Goal: Transaction & Acquisition: Purchase product/service

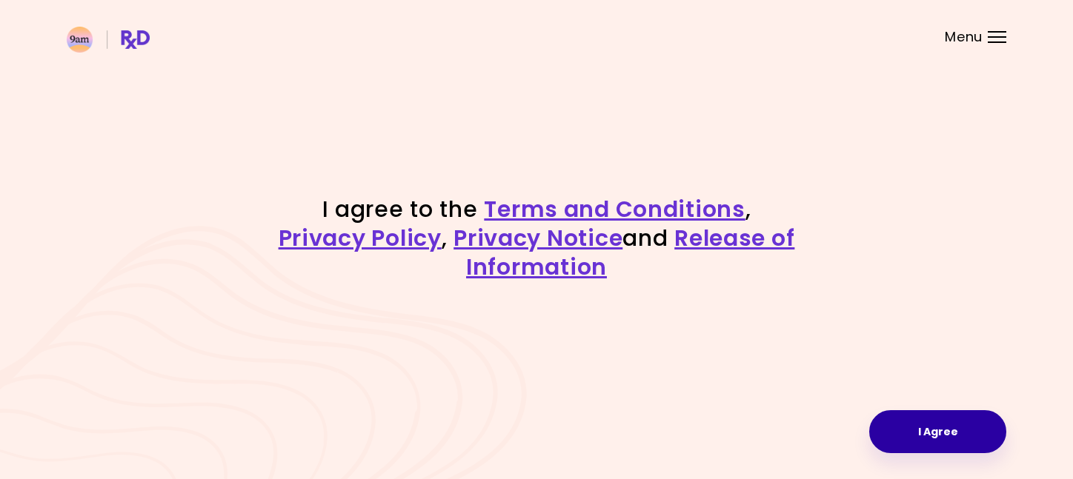
click at [918, 415] on button "I Agree" at bounding box center [937, 432] width 137 height 43
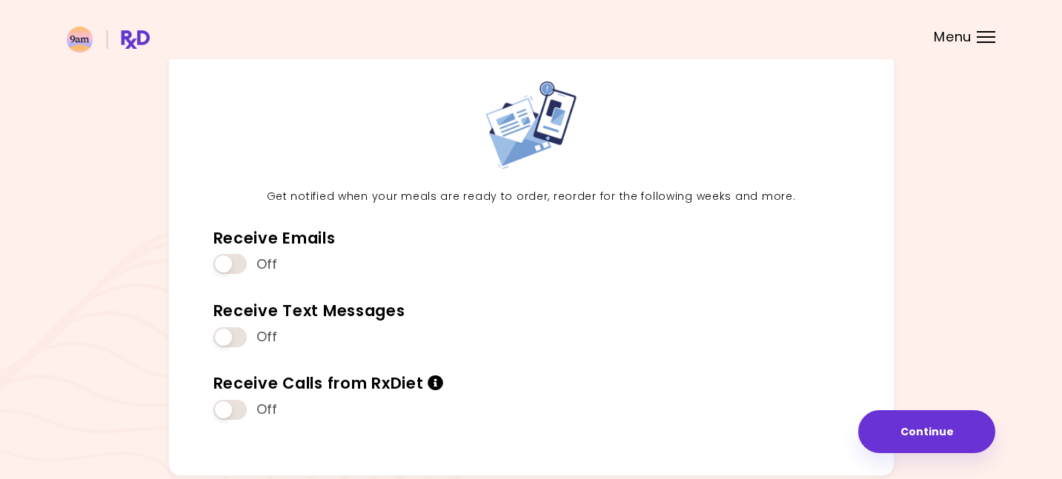
scroll to position [71, 0]
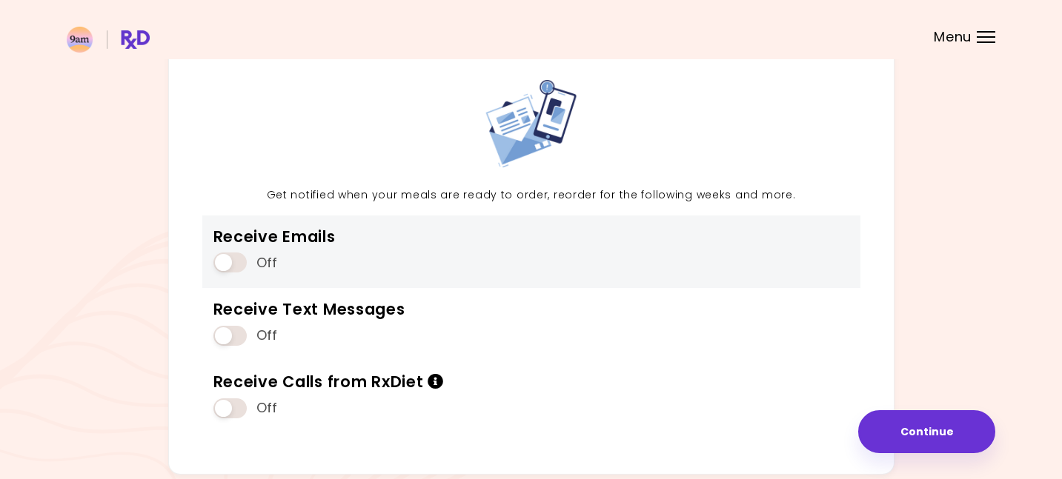
click at [241, 264] on span at bounding box center [229, 263] width 33 height 20
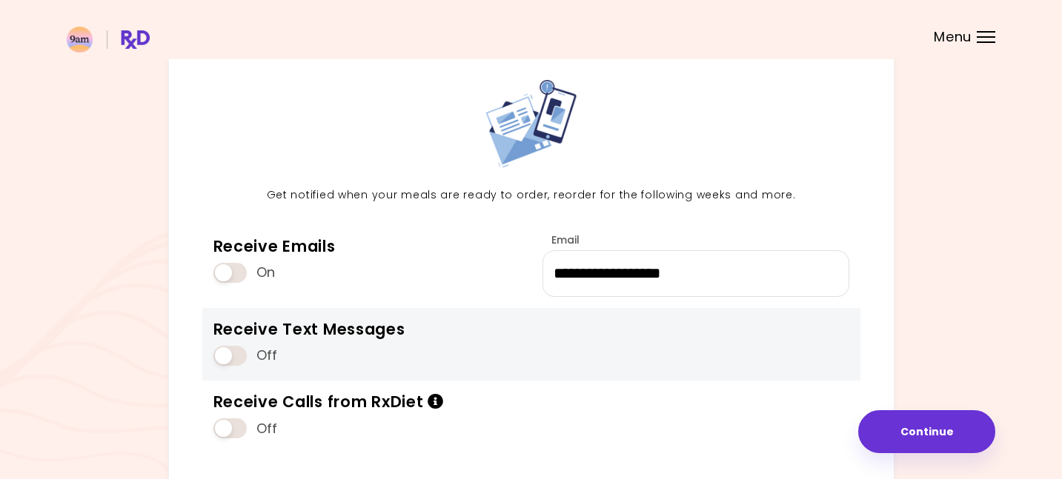
click at [232, 353] on span at bounding box center [229, 356] width 33 height 20
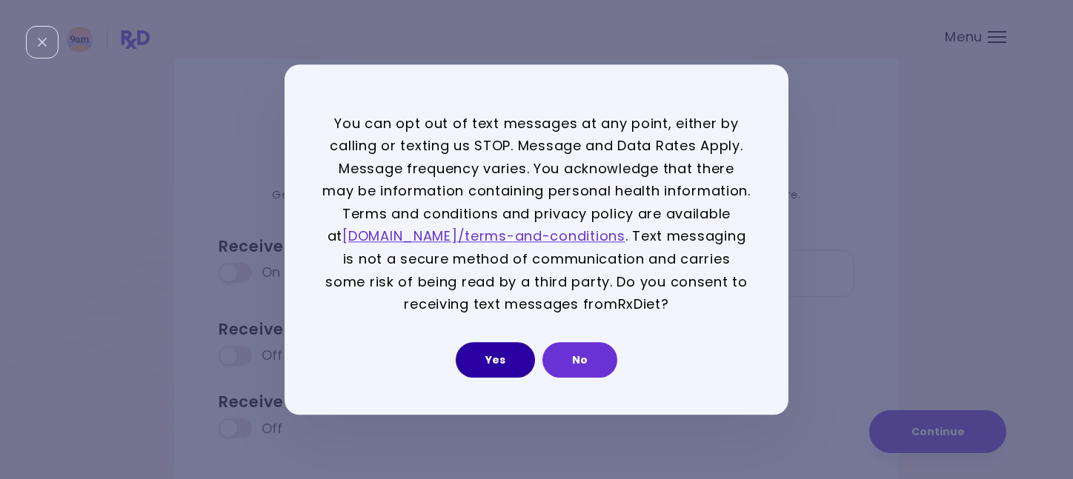
click at [503, 357] on button "Yes" at bounding box center [495, 360] width 79 height 36
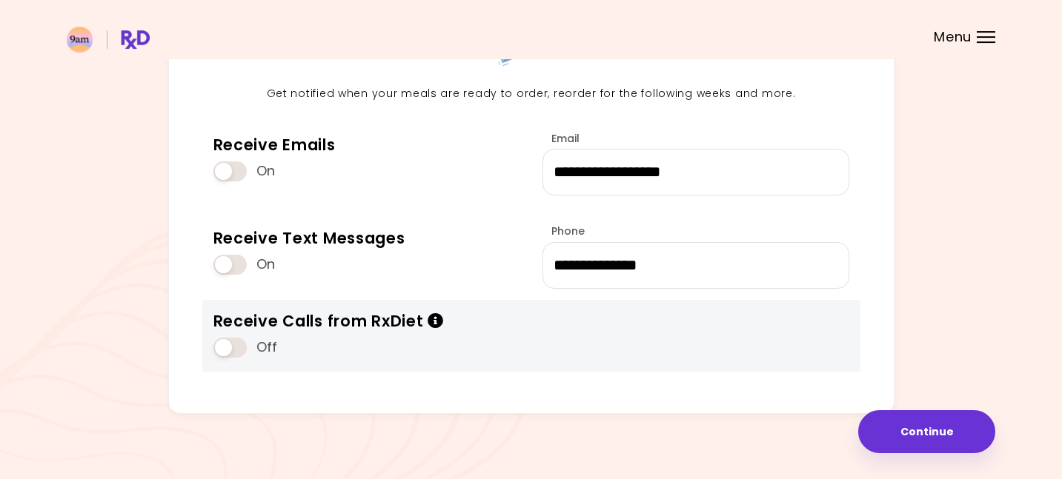
scroll to position [178, 0]
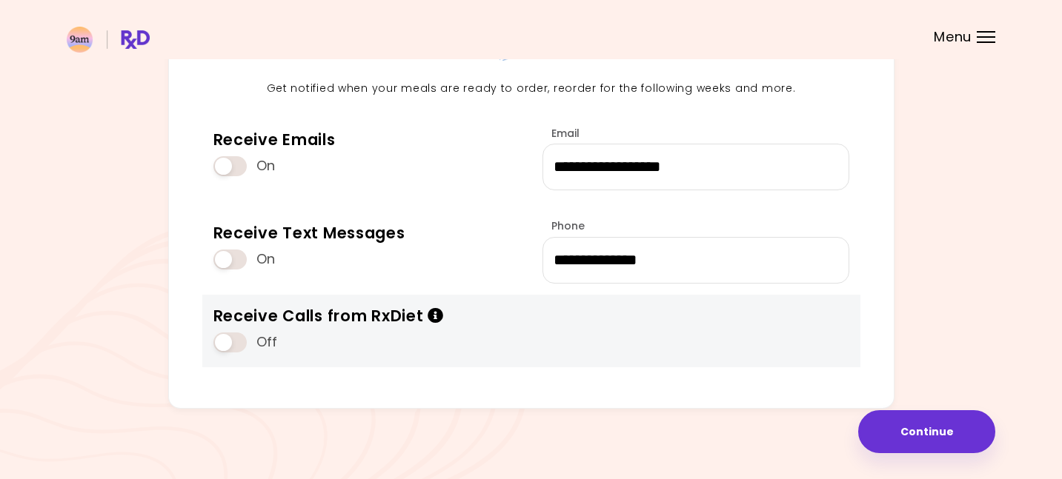
click at [236, 346] on span at bounding box center [229, 343] width 33 height 20
click at [435, 317] on icon "Info" at bounding box center [436, 316] width 16 height 16
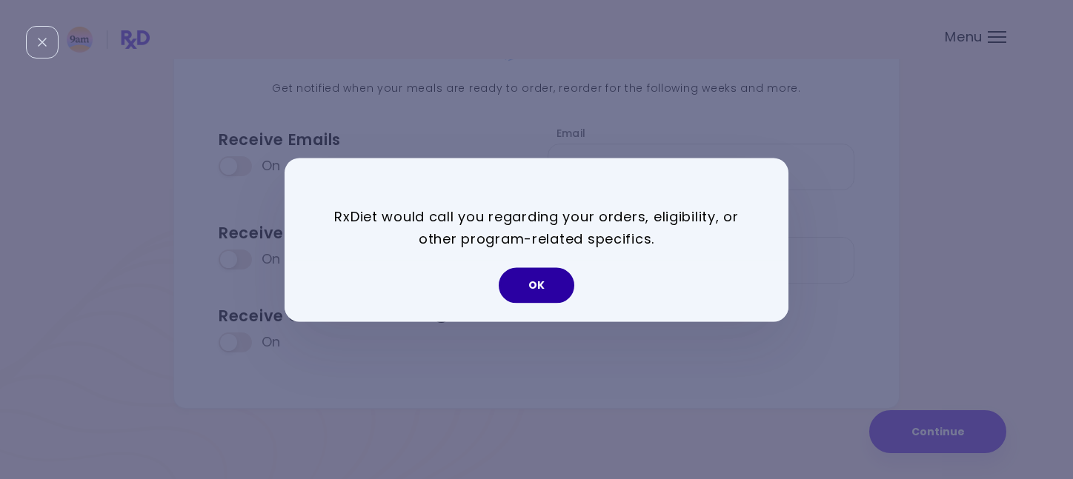
click at [551, 293] on button "OK" at bounding box center [537, 285] width 76 height 36
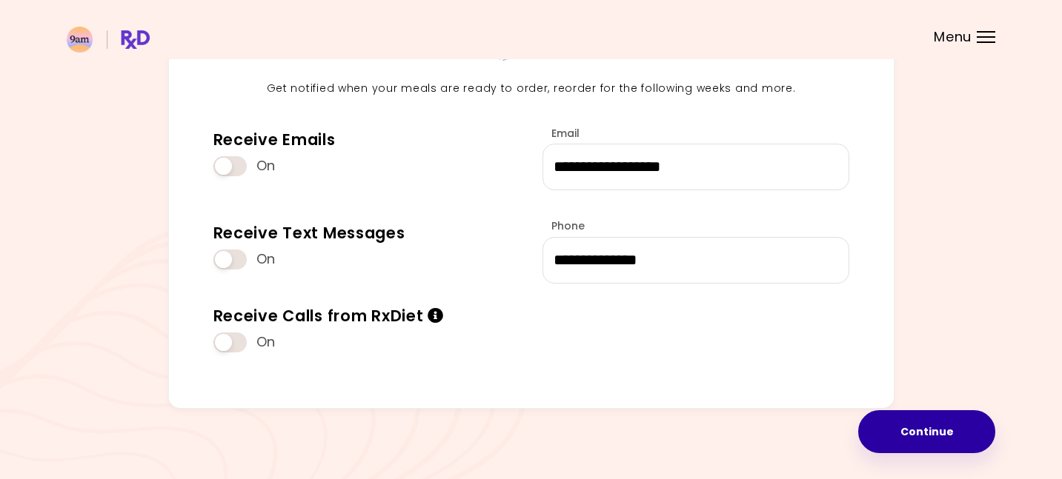
click at [917, 417] on button "Continue" at bounding box center [926, 432] width 137 height 43
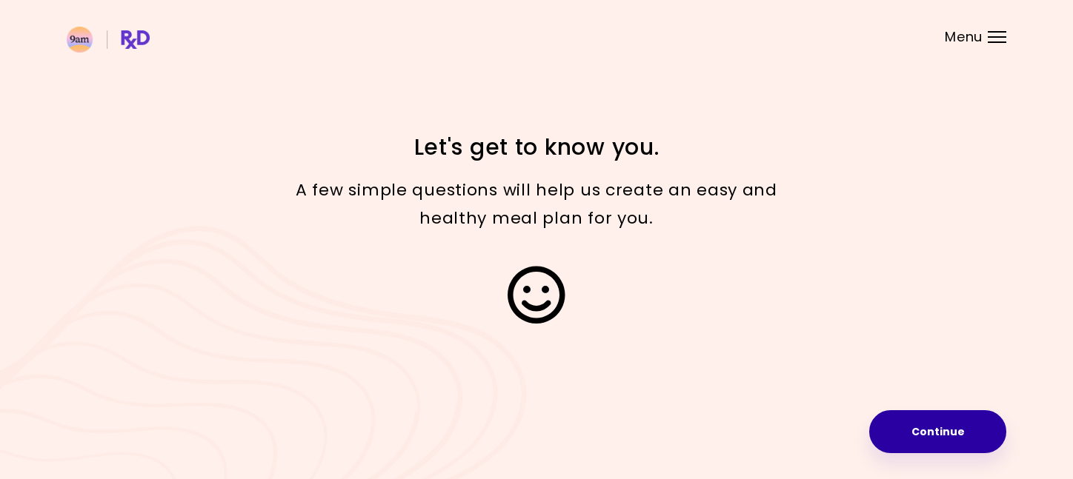
click at [937, 432] on button "Continue" at bounding box center [937, 432] width 137 height 43
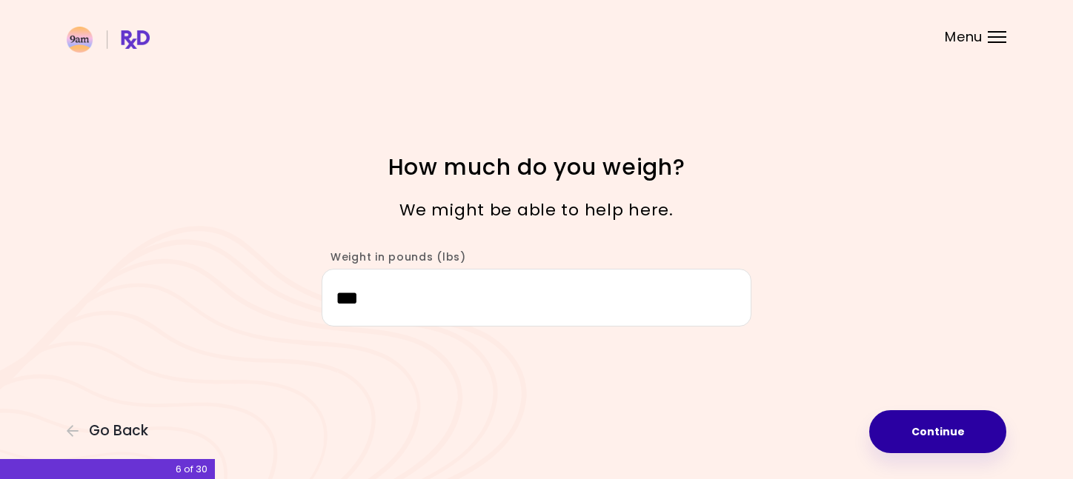
click at [933, 431] on button "Continue" at bounding box center [937, 432] width 137 height 43
select select "****"
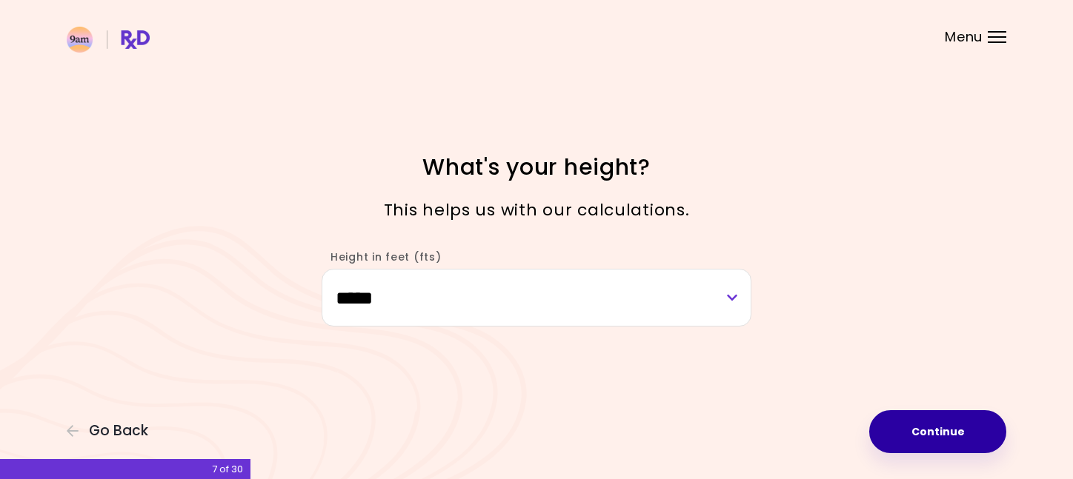
click at [933, 431] on button "Continue" at bounding box center [937, 432] width 137 height 43
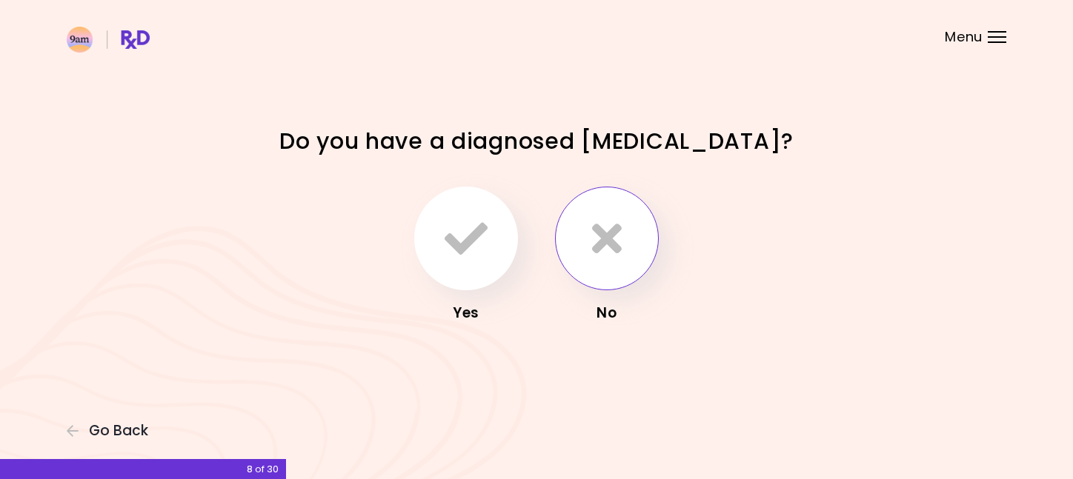
click at [626, 259] on button "button" at bounding box center [607, 239] width 104 height 104
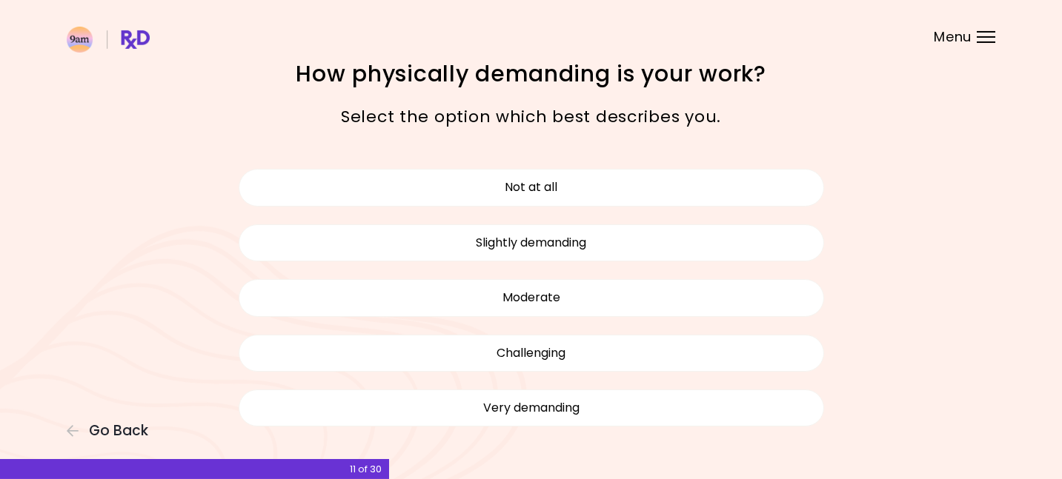
scroll to position [24, 0]
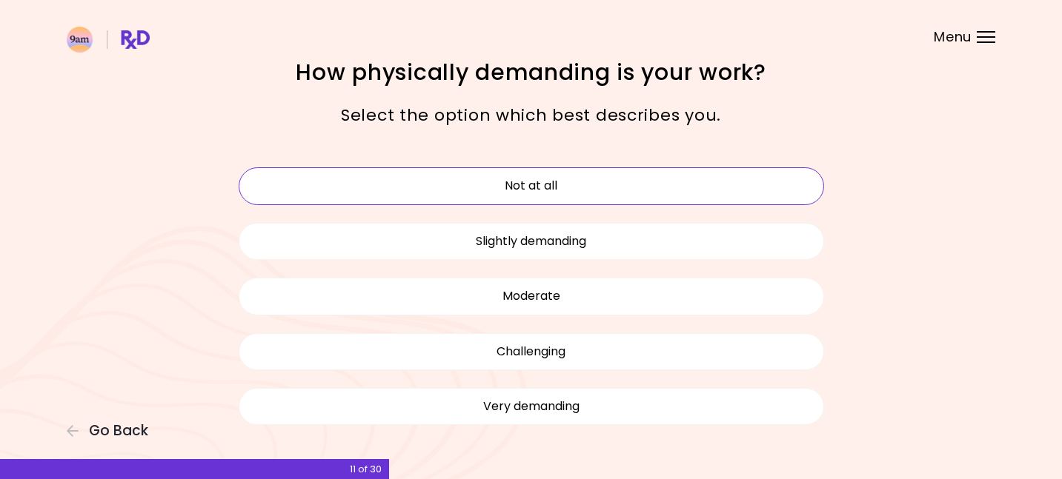
click at [589, 199] on button "Not at all" at bounding box center [531, 185] width 585 height 37
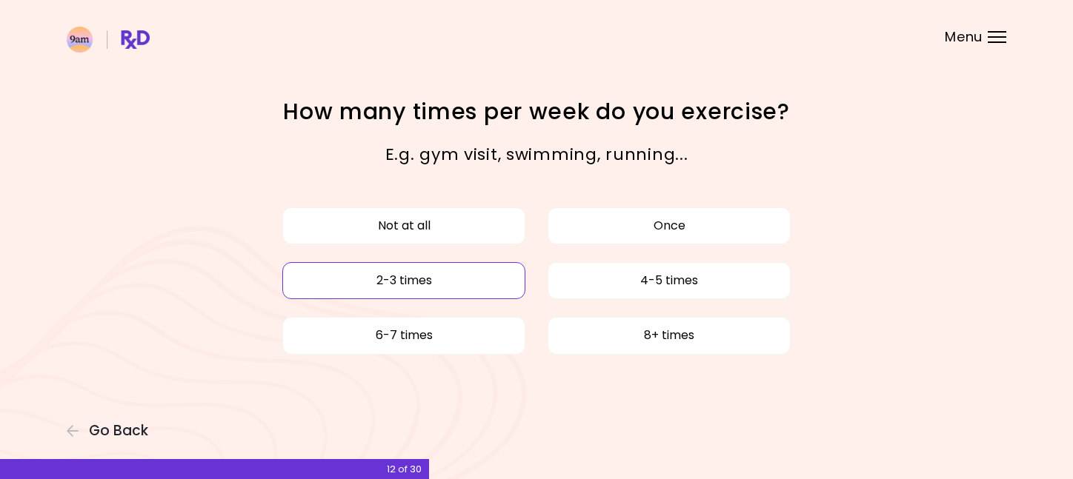
click at [443, 289] on button "2-3 times" at bounding box center [403, 280] width 243 height 37
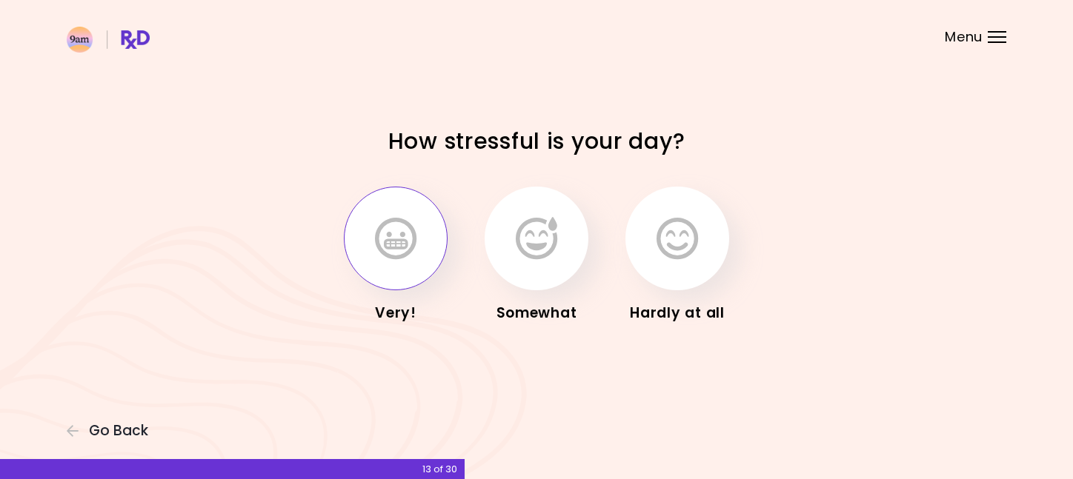
click at [416, 242] on button "button" at bounding box center [396, 239] width 104 height 104
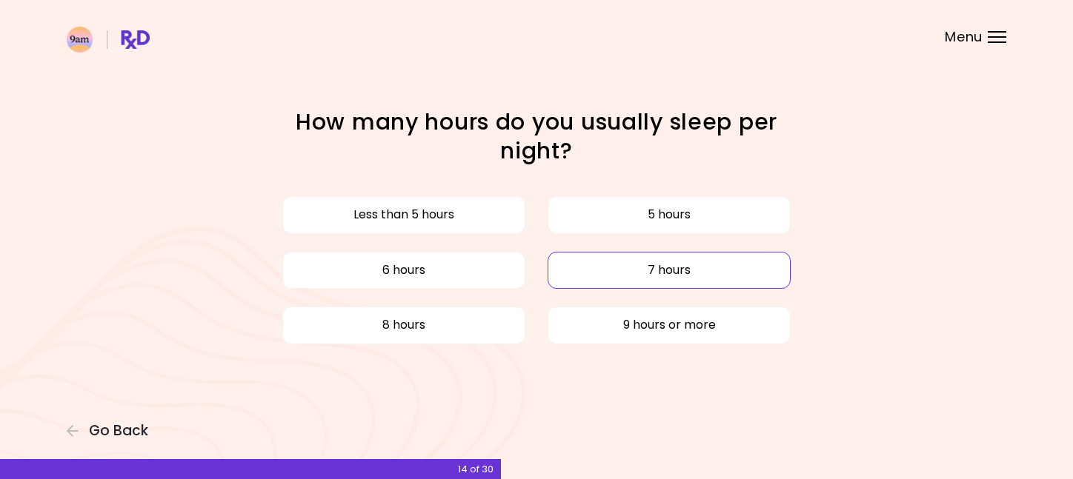
click at [694, 267] on button "7 hours" at bounding box center [669, 270] width 243 height 37
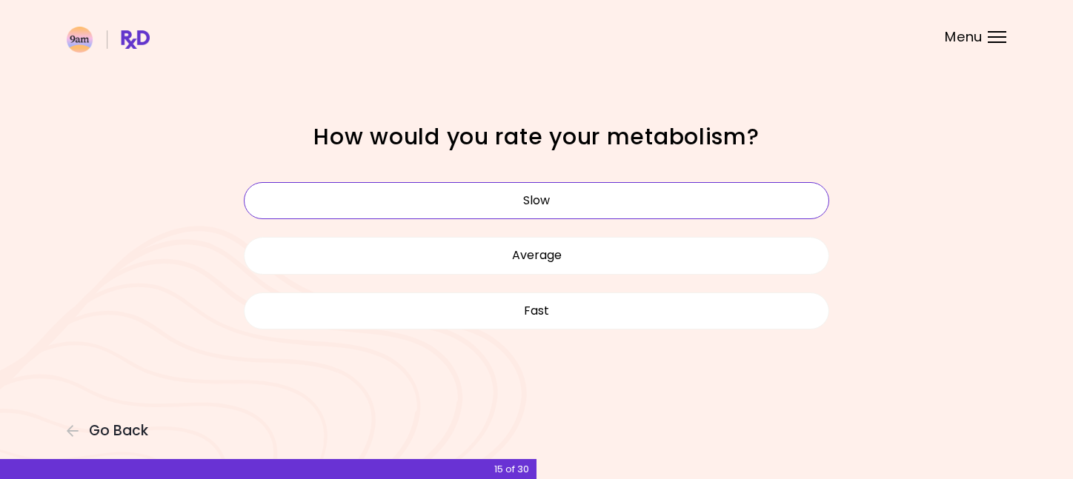
click at [588, 204] on button "Slow" at bounding box center [536, 200] width 585 height 37
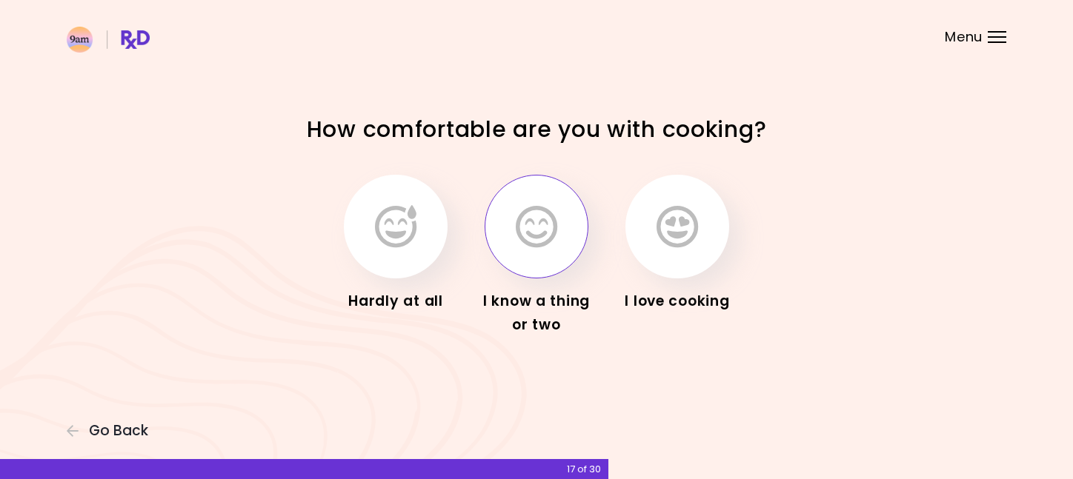
click at [569, 233] on button "button" at bounding box center [537, 227] width 104 height 104
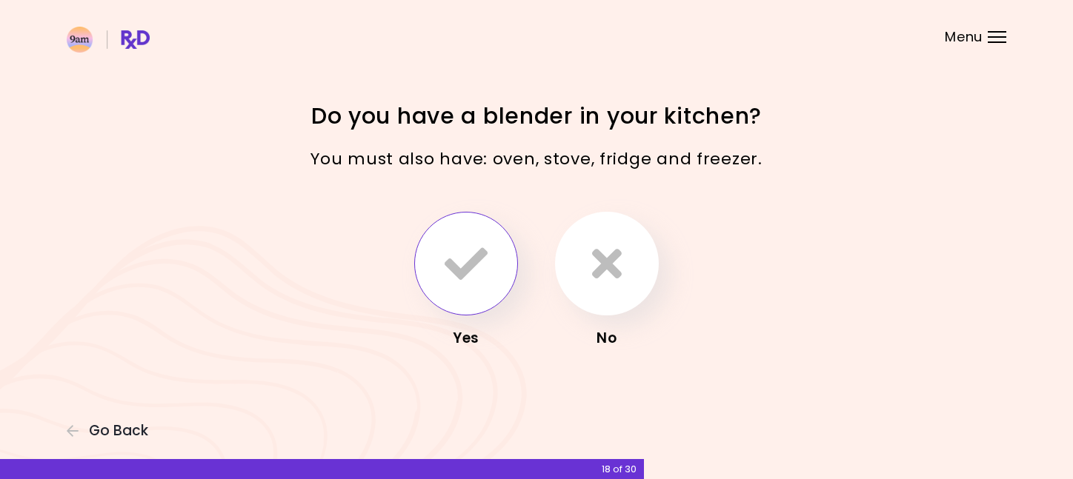
click at [464, 264] on icon "button" at bounding box center [466, 263] width 43 height 43
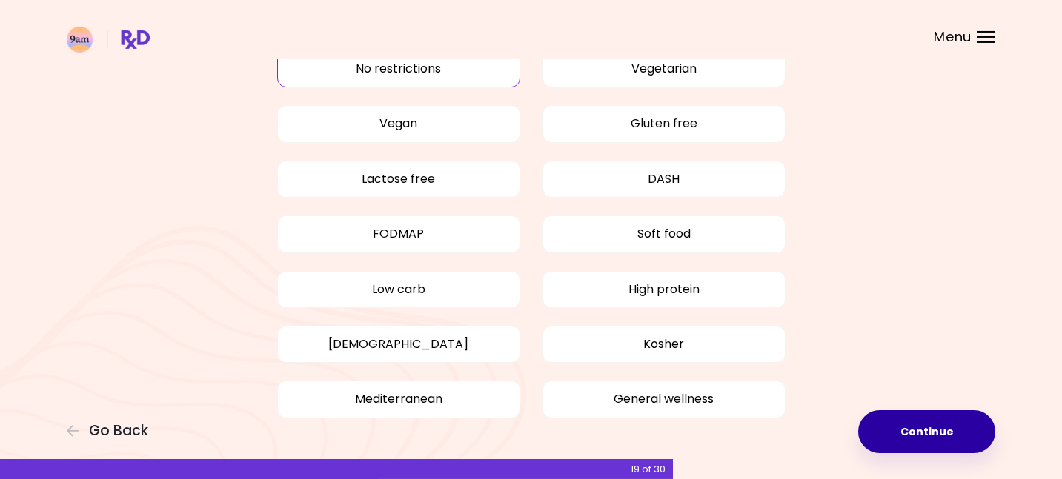
scroll to position [95, 0]
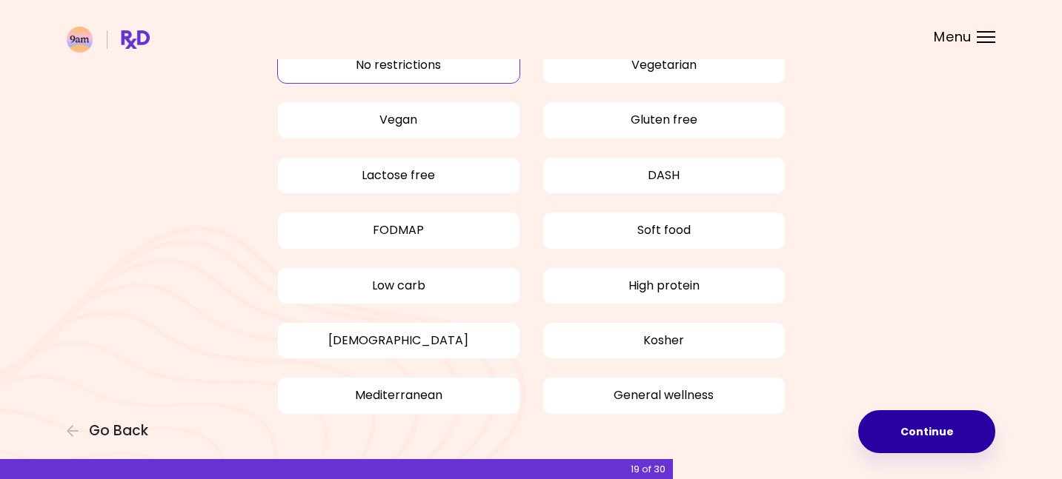
click at [925, 433] on button "Continue" at bounding box center [926, 432] width 137 height 43
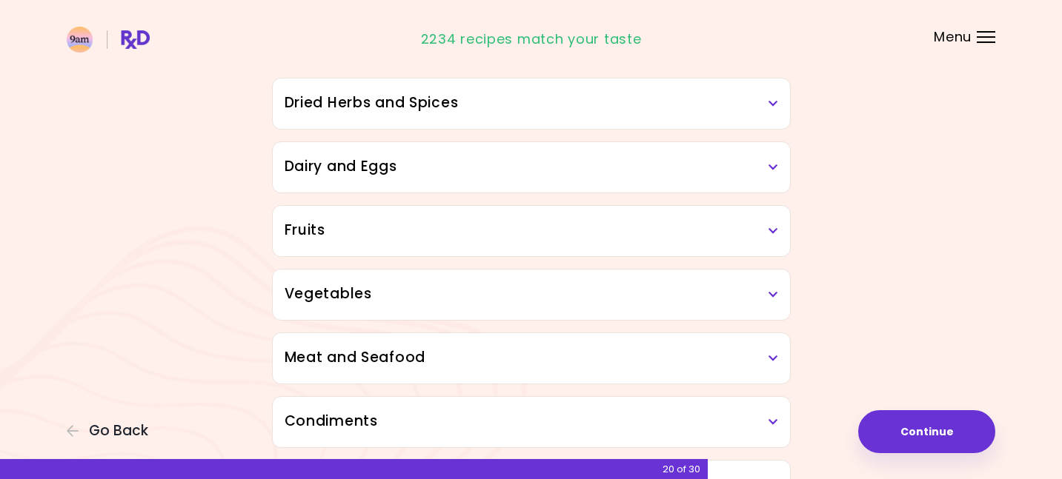
scroll to position [154, 0]
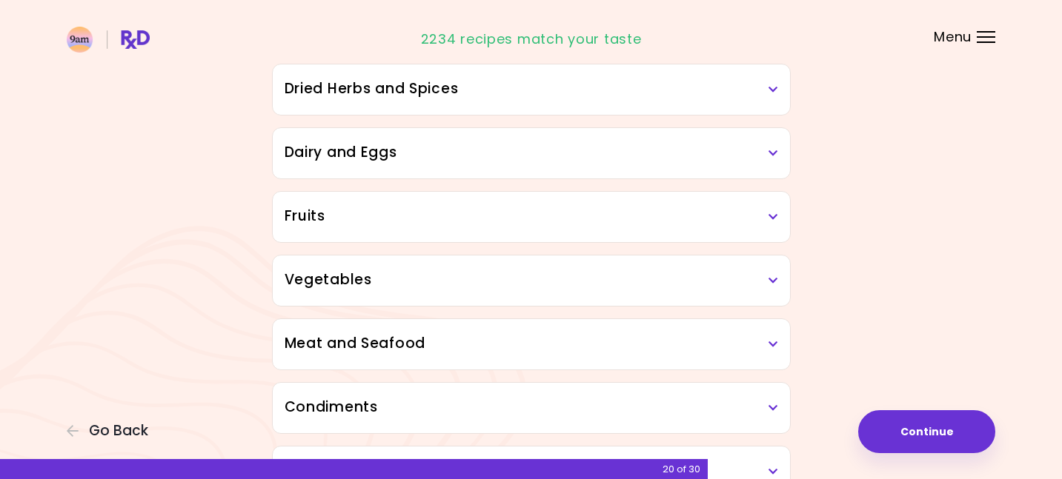
click at [543, 359] on div "Meat and Seafood" at bounding box center [531, 344] width 517 height 50
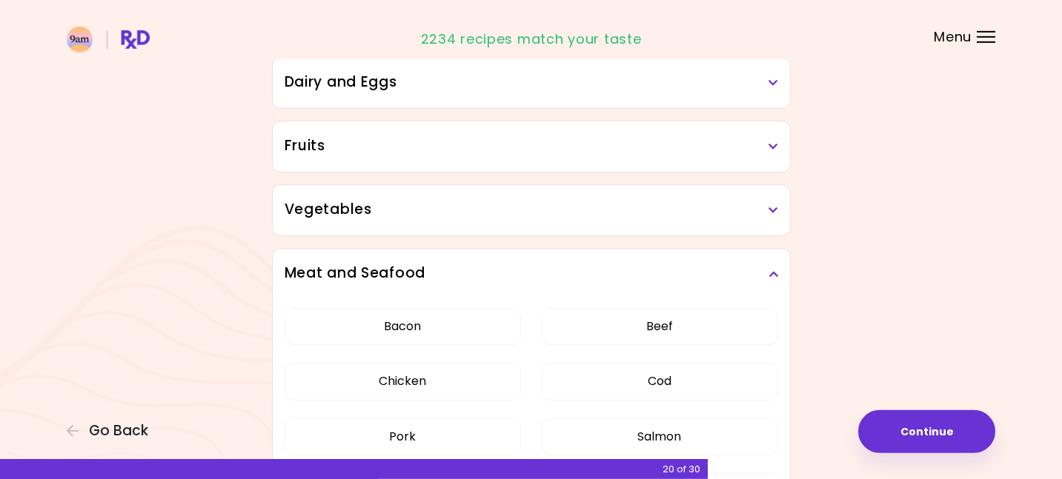
scroll to position [225, 0]
click at [416, 320] on button "Bacon" at bounding box center [403, 326] width 237 height 37
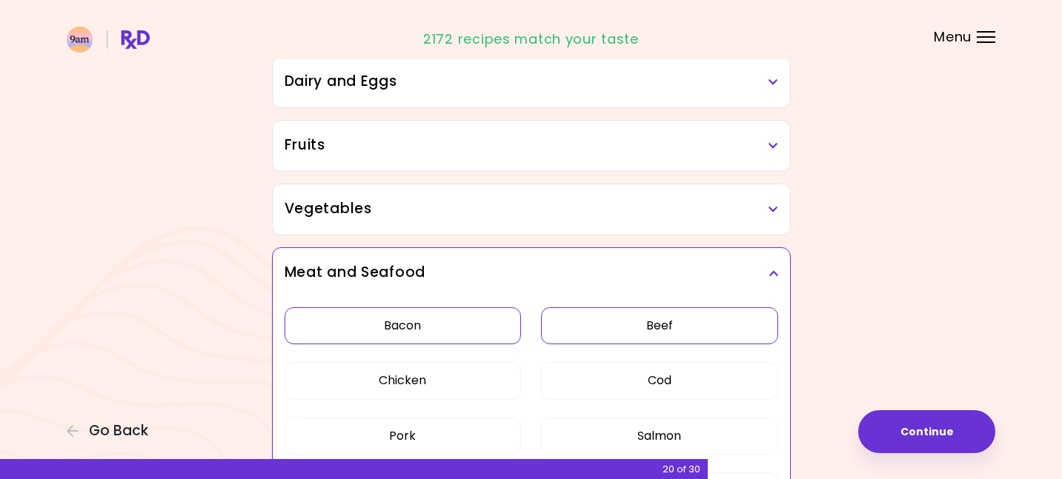
click at [626, 334] on button "Beef" at bounding box center [659, 326] width 237 height 37
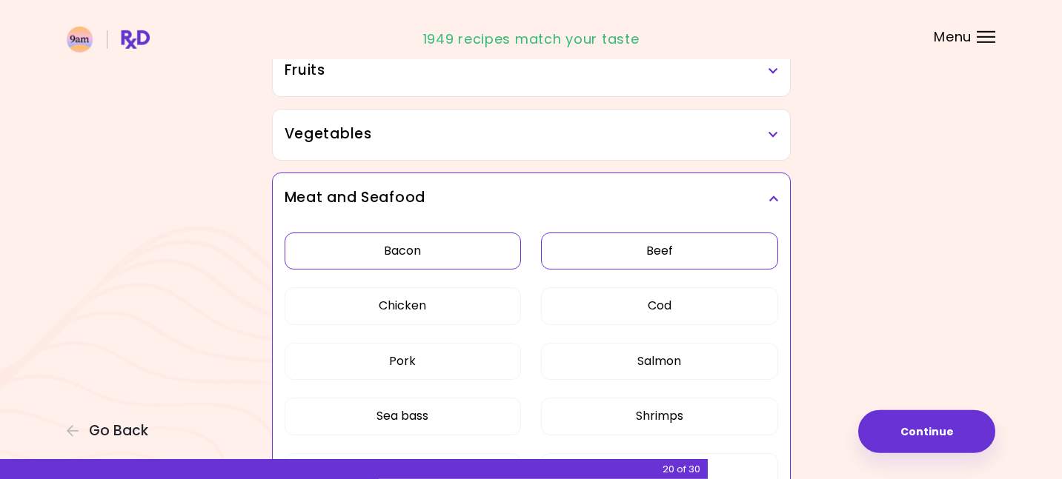
scroll to position [356, 0]
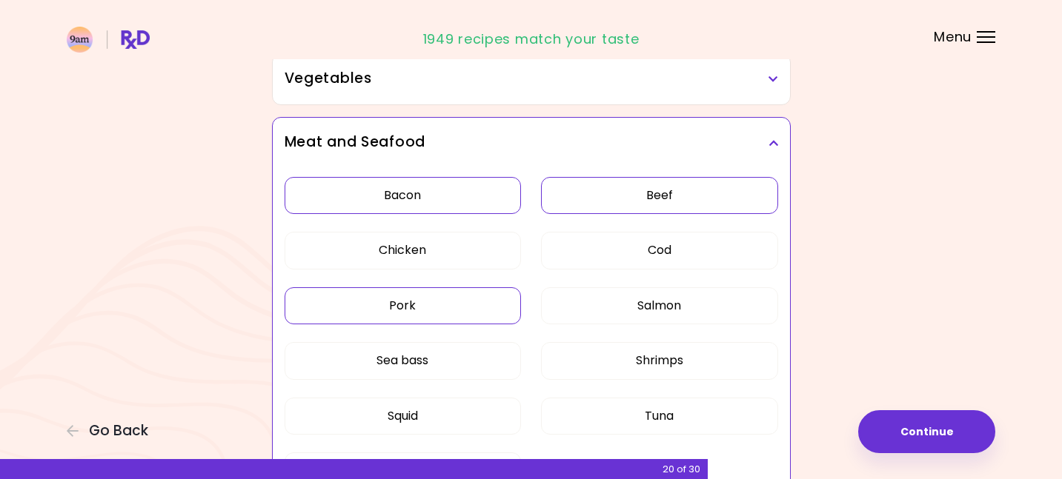
click at [359, 308] on button "Pork" at bounding box center [403, 306] width 237 height 37
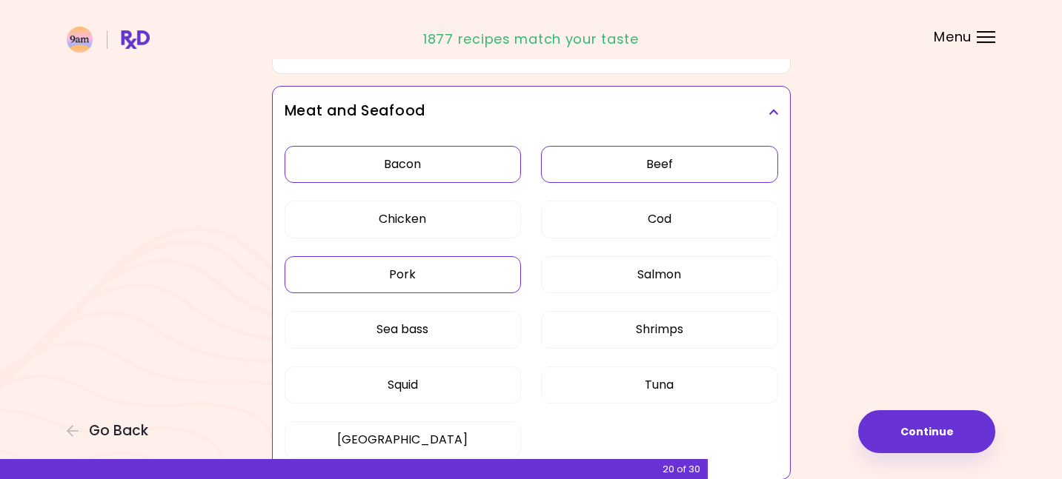
scroll to position [403, 0]
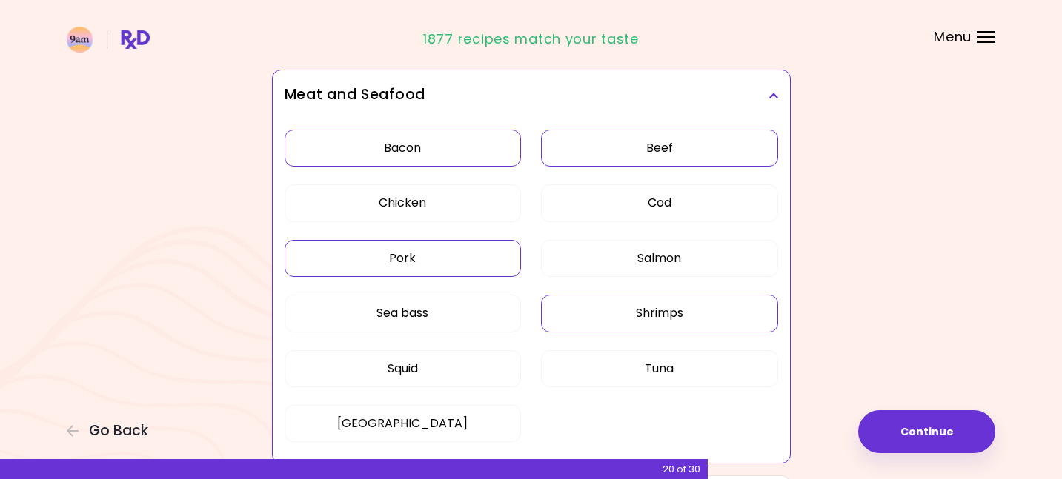
click at [628, 315] on button "Shrimps" at bounding box center [659, 313] width 237 height 37
click at [414, 312] on button "Sea bass" at bounding box center [403, 313] width 237 height 37
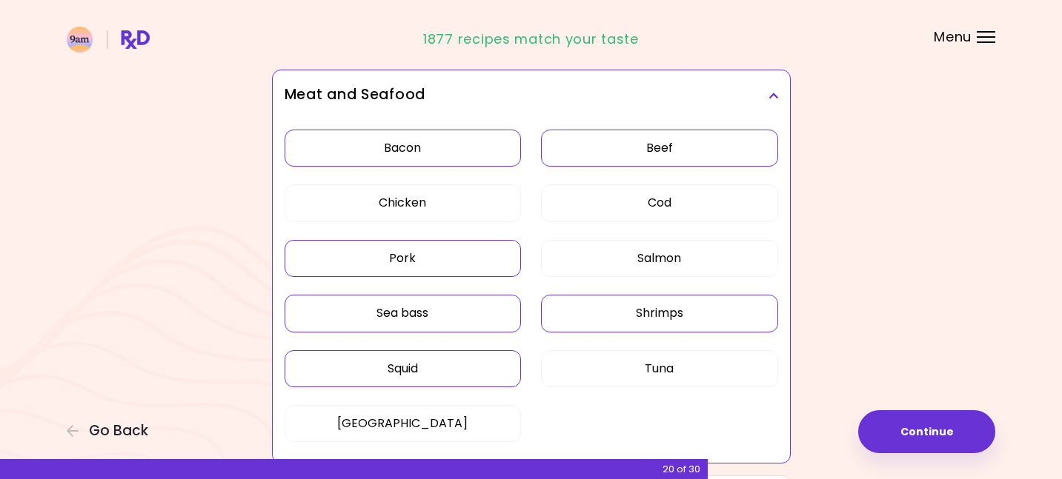
click at [422, 369] on button "Squid" at bounding box center [403, 368] width 237 height 37
click at [635, 379] on button "Tuna" at bounding box center [659, 368] width 237 height 37
click at [594, 375] on button "Tuna" at bounding box center [659, 368] width 237 height 37
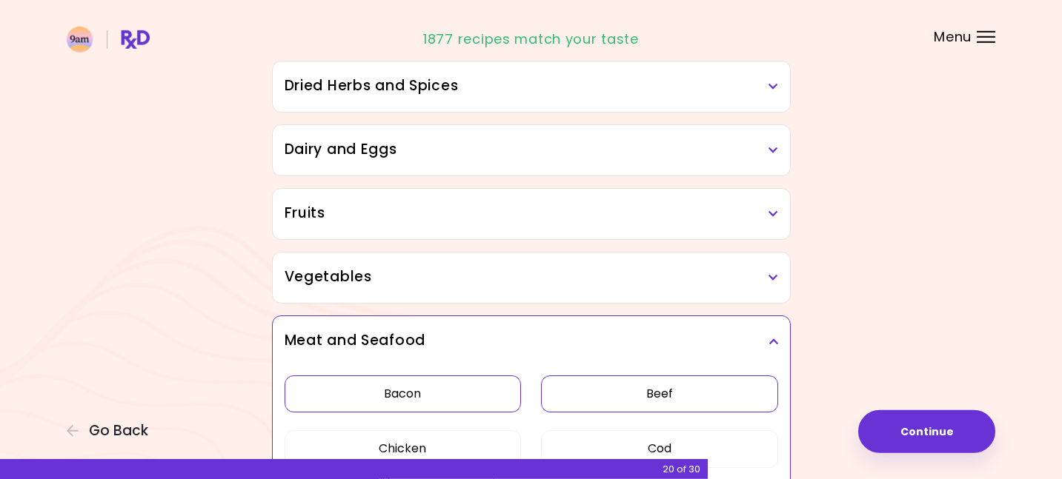
scroll to position [130, 0]
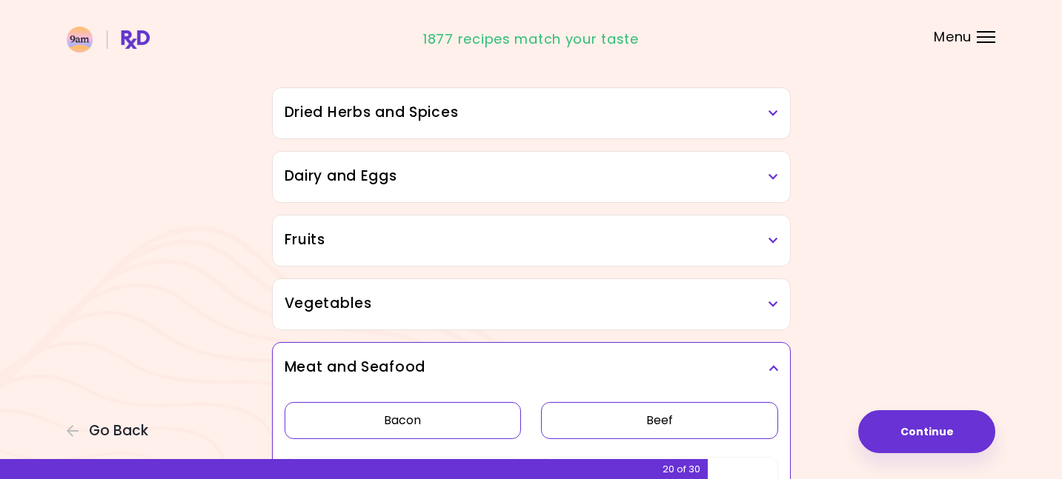
click at [439, 123] on h3 "Dried Herbs and Spices" at bounding box center [531, 112] width 493 height 21
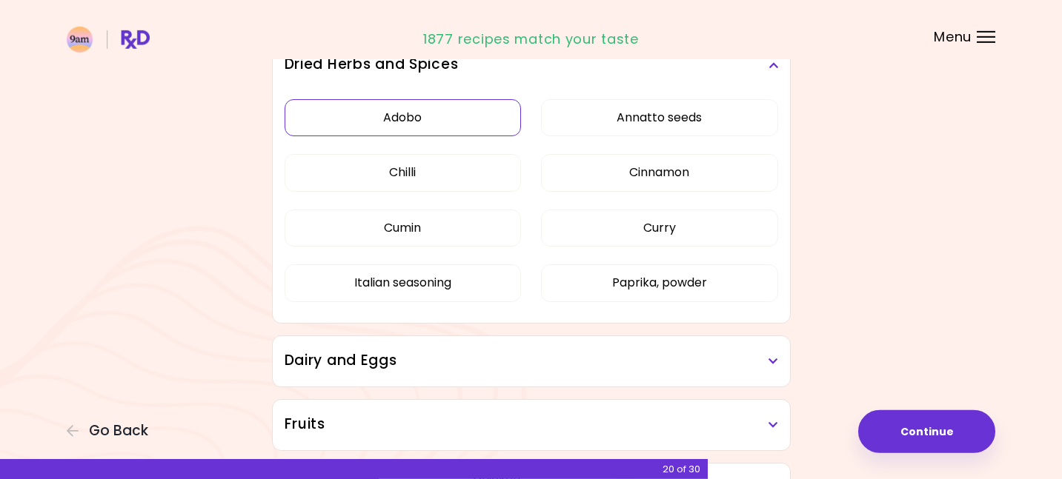
scroll to position [213, 0]
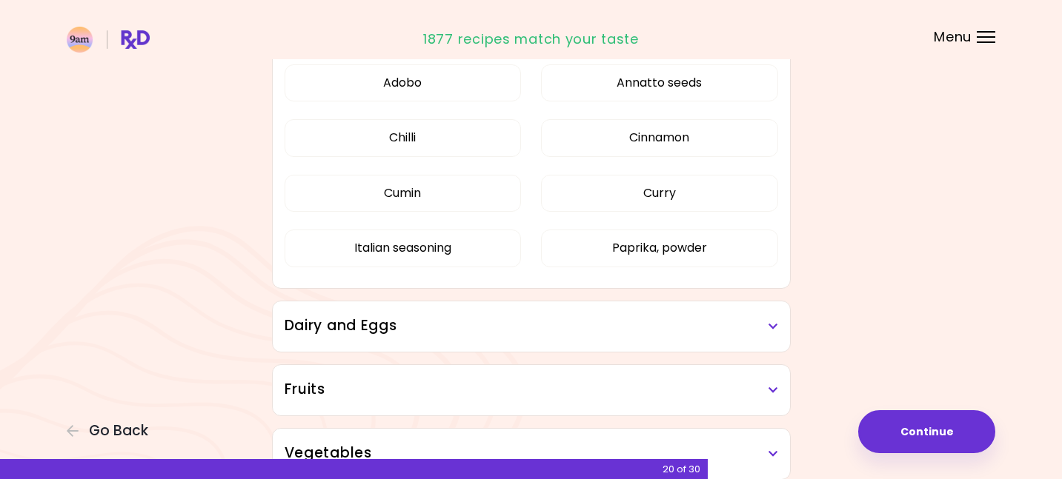
click at [476, 323] on h3 "Dairy and Eggs" at bounding box center [531, 326] width 493 height 21
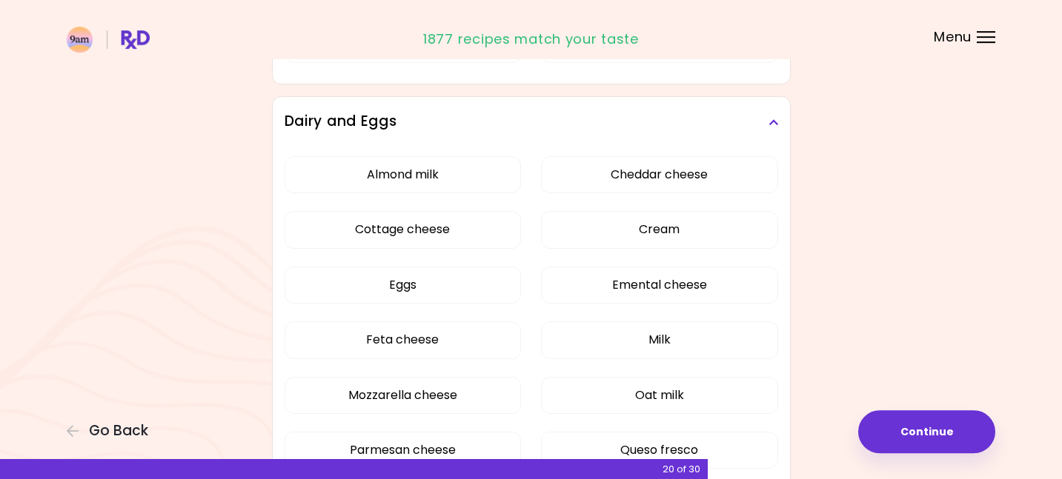
scroll to position [486, 0]
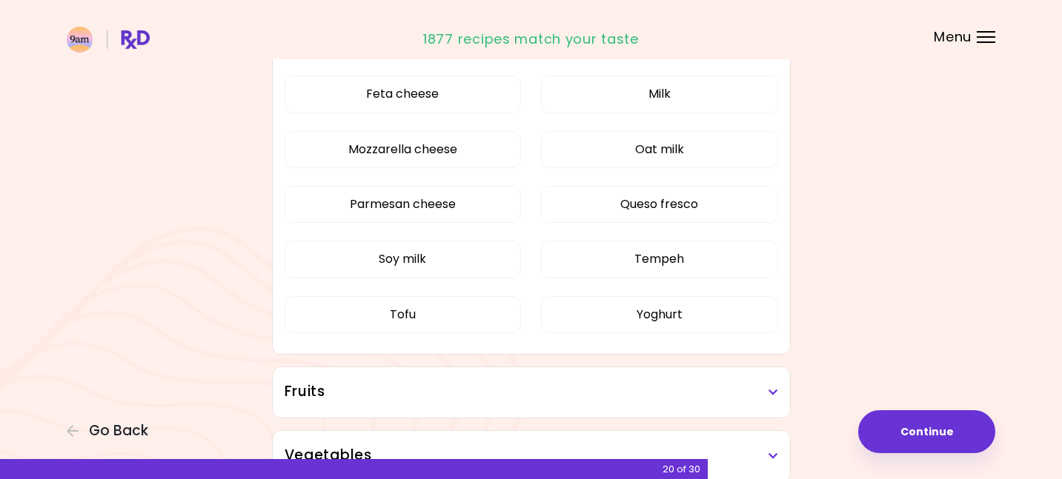
click at [462, 399] on h3 "Fruits" at bounding box center [531, 392] width 493 height 21
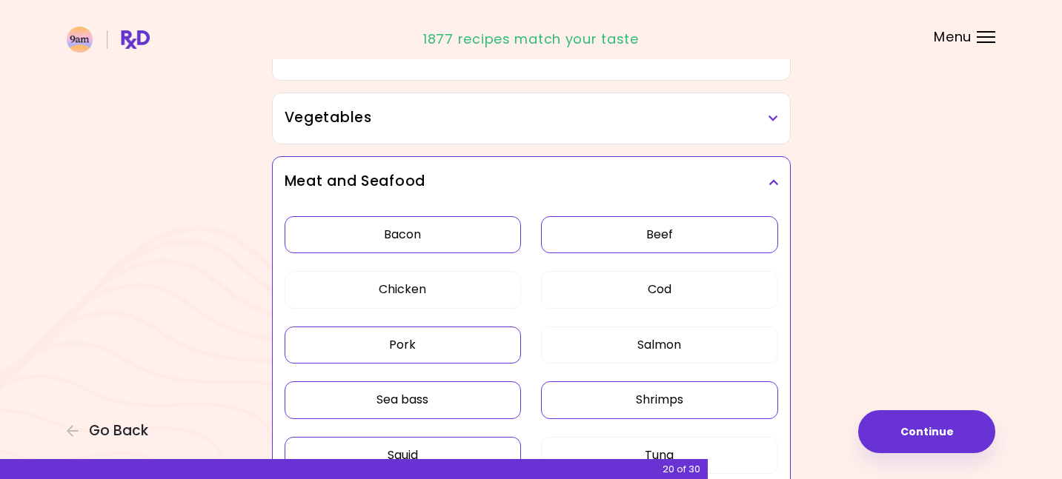
scroll to position [1352, 0]
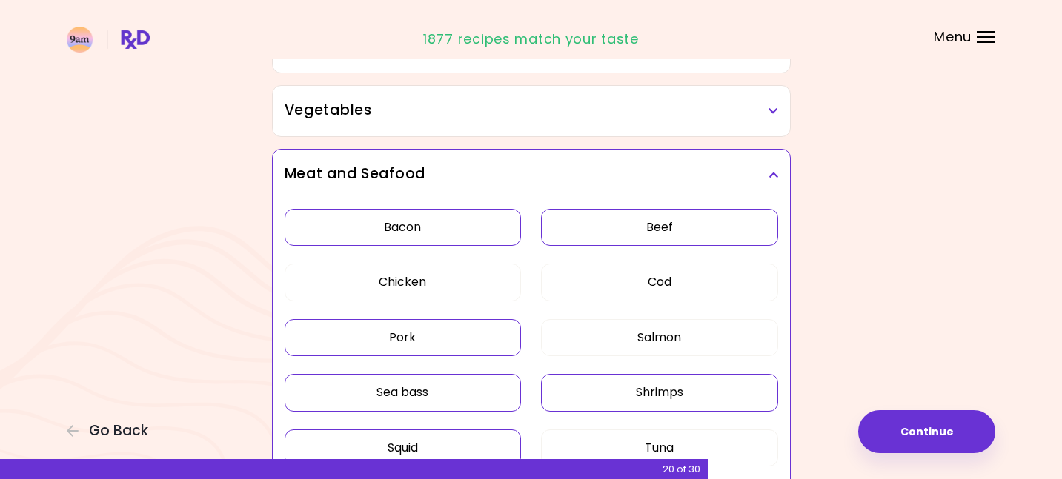
click at [571, 97] on div "Vegetables" at bounding box center [531, 111] width 517 height 50
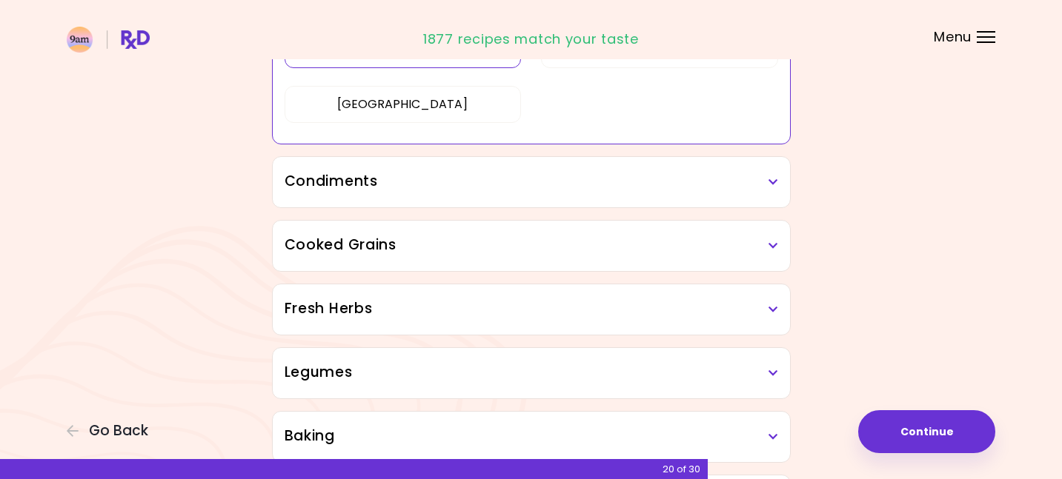
click at [481, 187] on h3 "Condiments" at bounding box center [531, 181] width 493 height 21
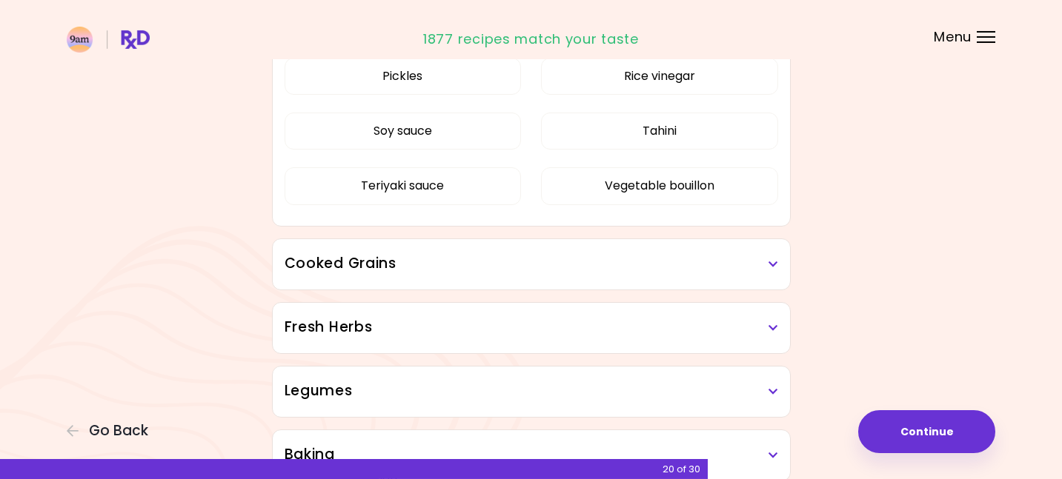
scroll to position [3071, 0]
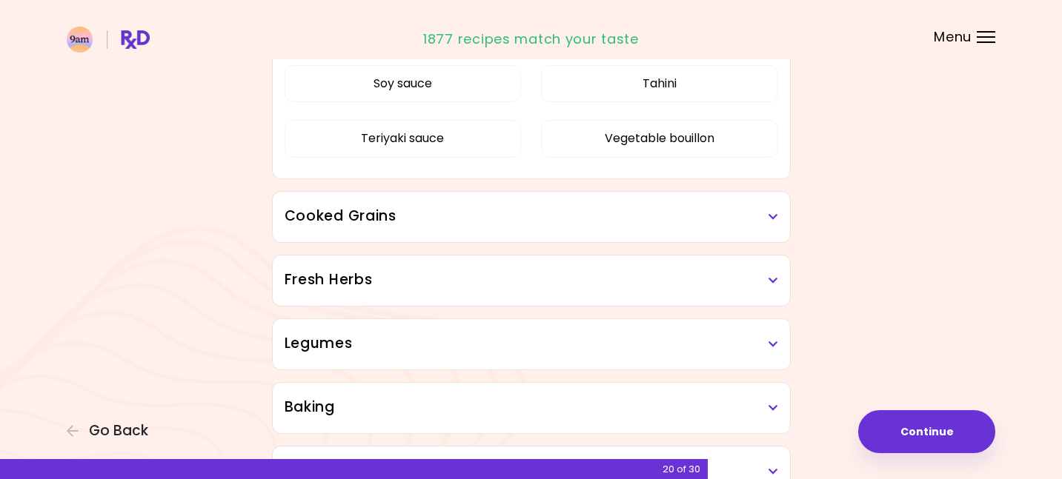
click at [478, 215] on h3 "Cooked Grains" at bounding box center [531, 216] width 493 height 21
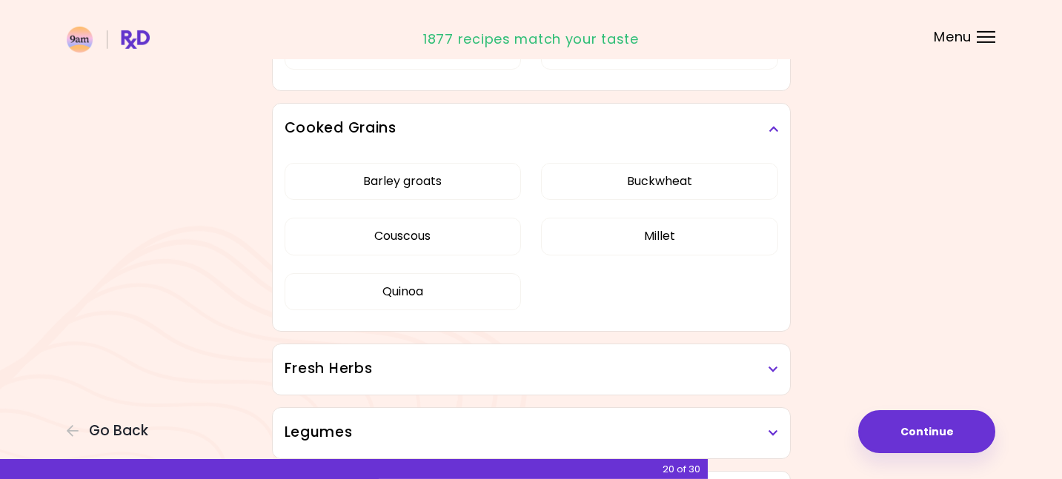
scroll to position [3166, 0]
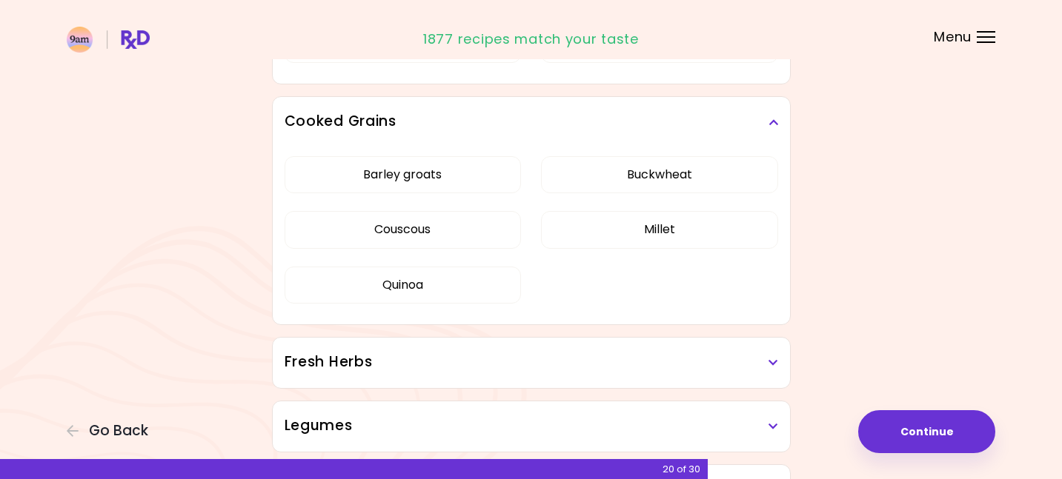
click at [555, 360] on h3 "Fresh Herbs" at bounding box center [531, 362] width 493 height 21
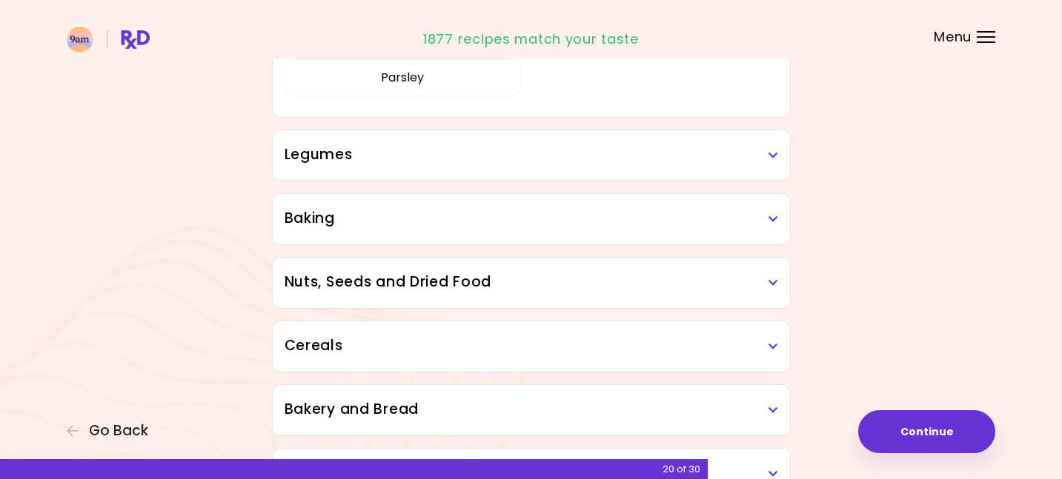
scroll to position [3604, 0]
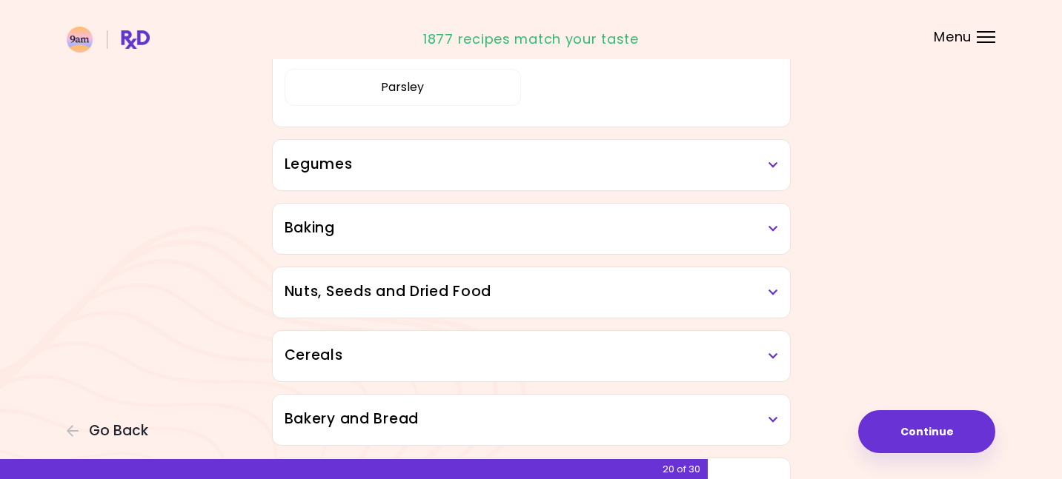
click at [539, 239] on div "Baking" at bounding box center [531, 229] width 517 height 50
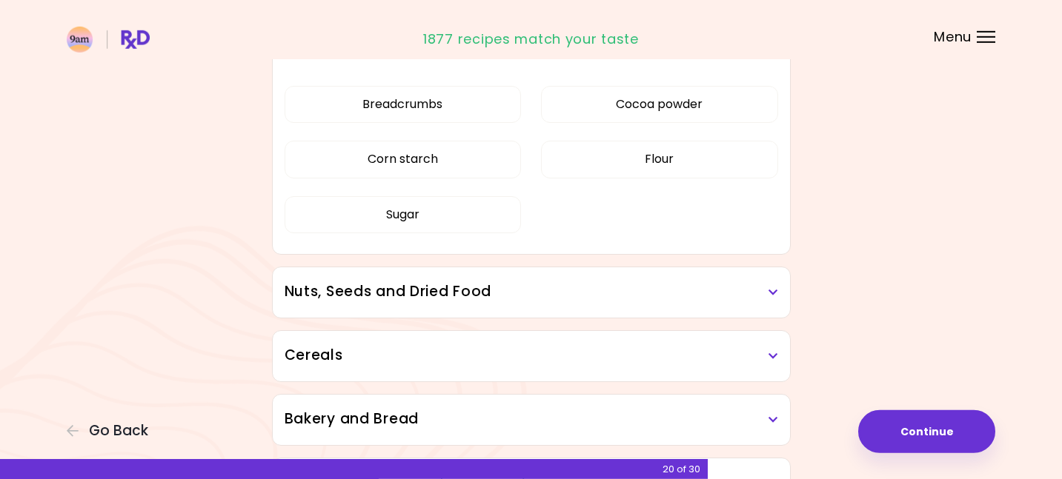
scroll to position [3818, 0]
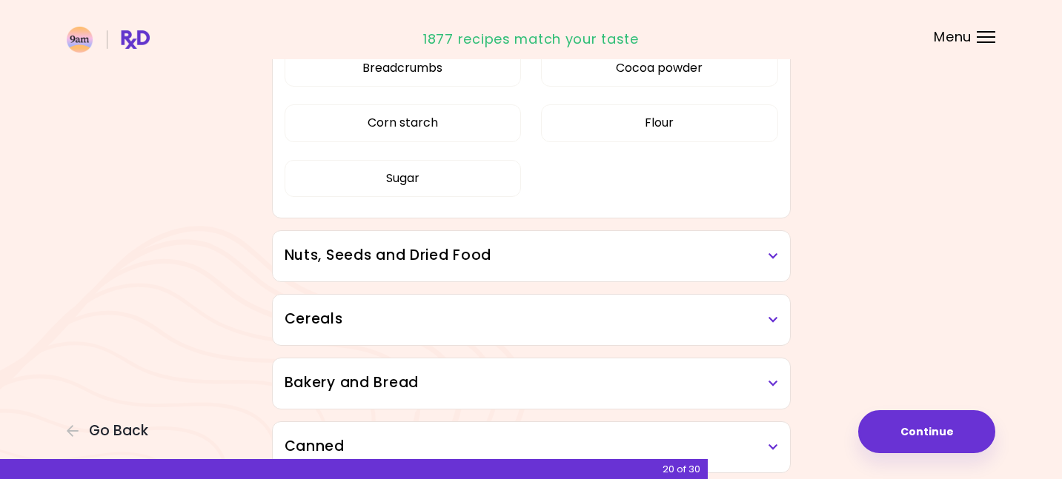
click at [537, 254] on h3 "Nuts, Seeds and Dried Food" at bounding box center [531, 255] width 493 height 21
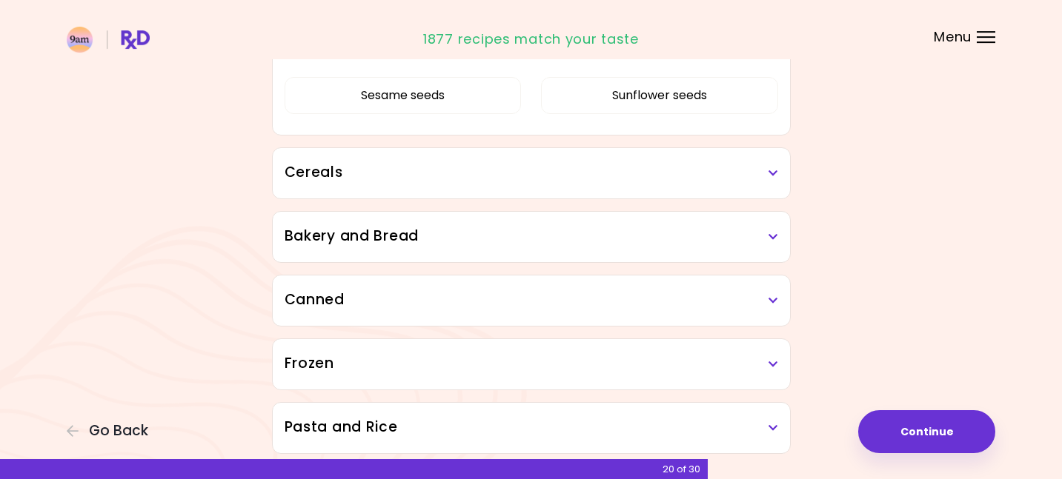
scroll to position [4304, 0]
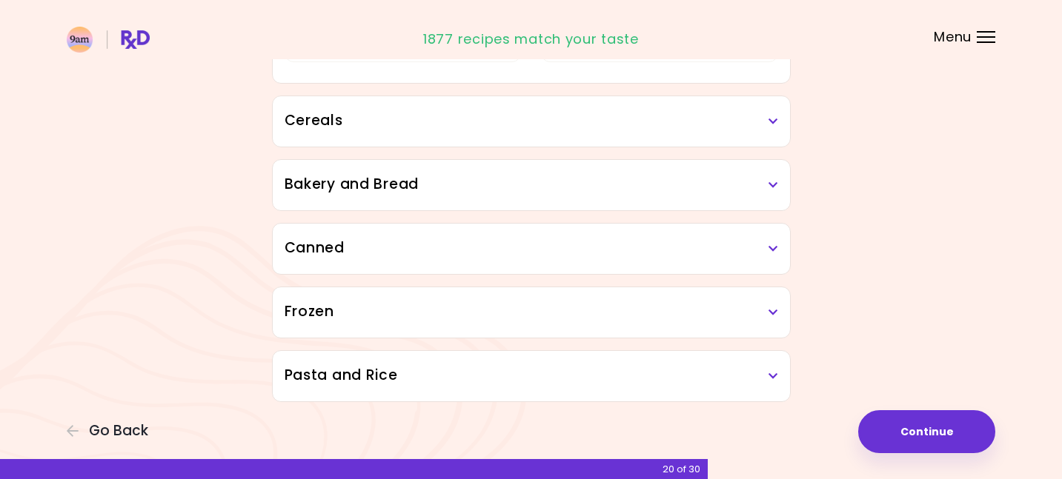
click at [436, 309] on h3 "Frozen" at bounding box center [531, 312] width 493 height 21
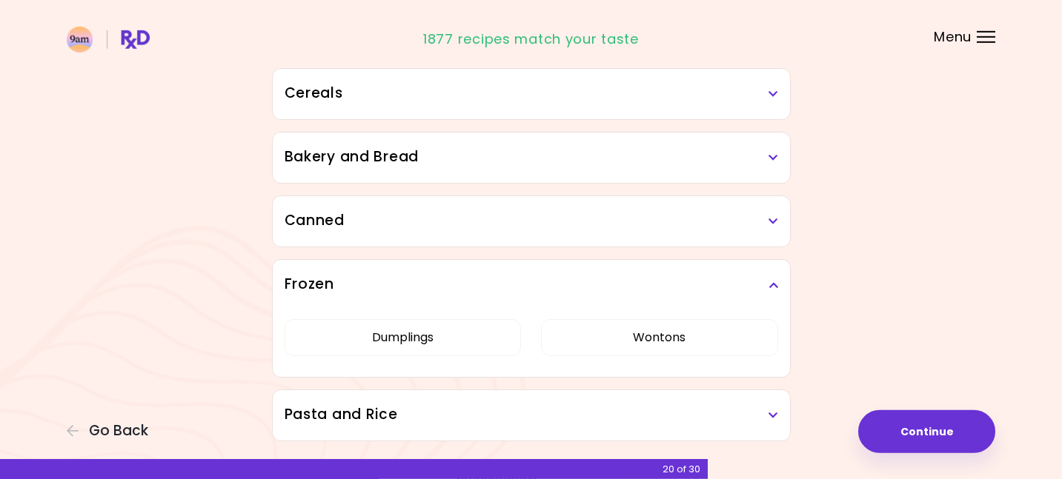
scroll to position [4339, 0]
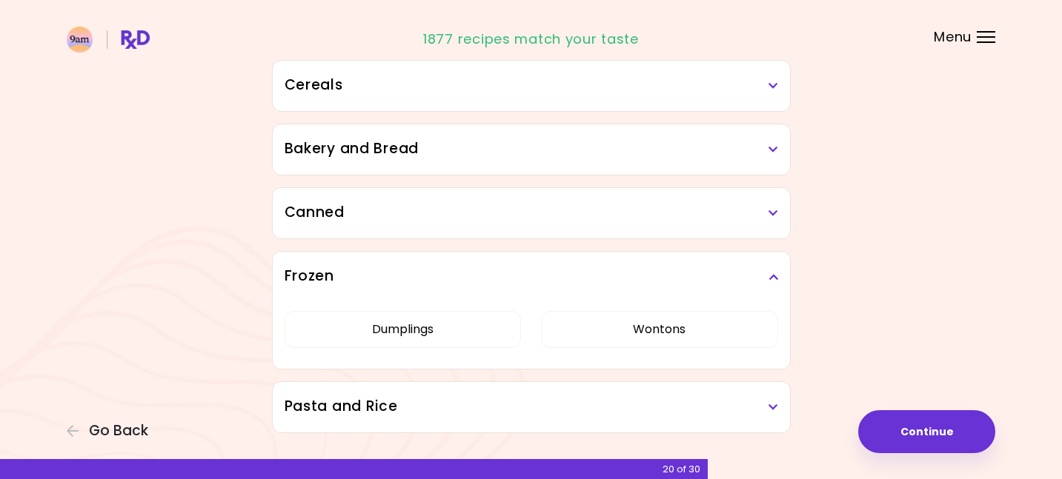
click at [482, 406] on h3 "Pasta and Rice" at bounding box center [531, 406] width 493 height 21
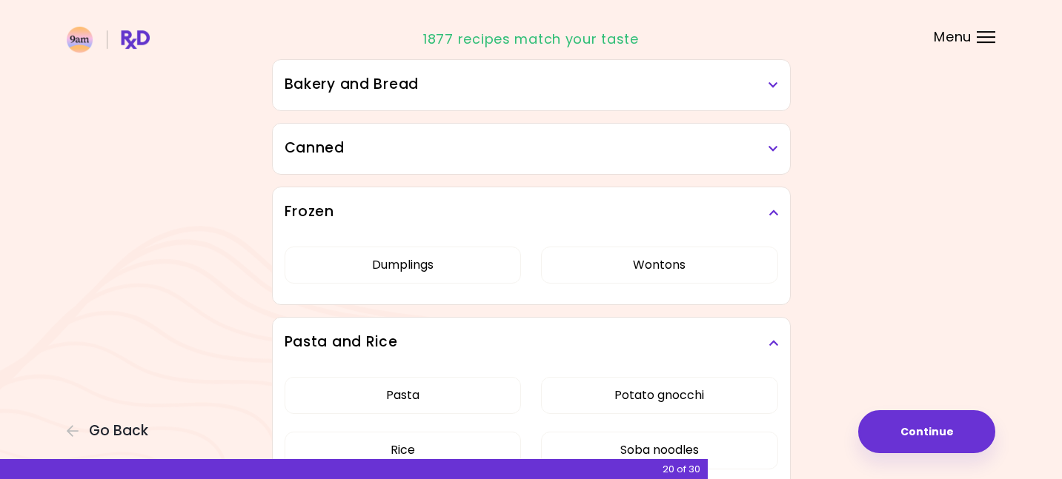
scroll to position [4402, 0]
click at [451, 143] on h3 "Canned" at bounding box center [531, 149] width 493 height 21
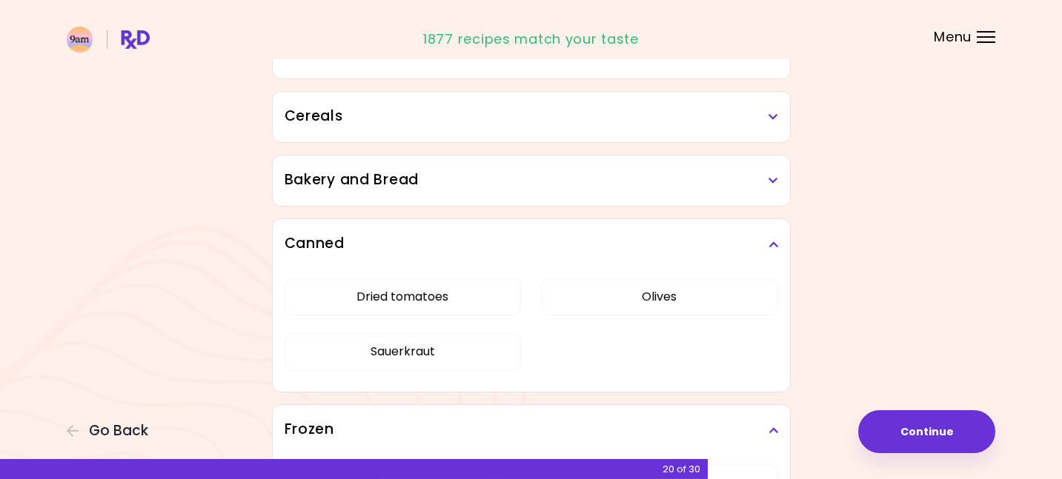
scroll to position [4307, 0]
click at [473, 130] on div "Cereals" at bounding box center [531, 118] width 517 height 50
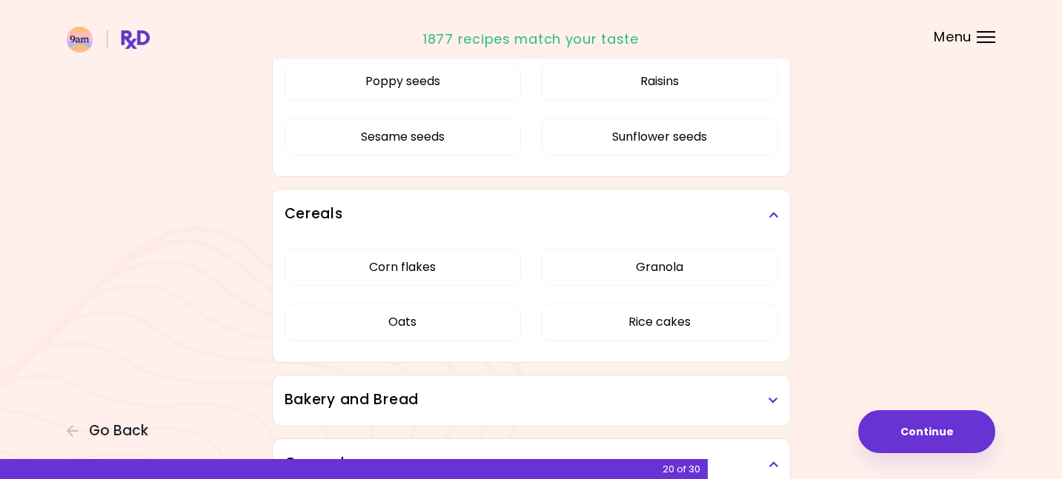
scroll to position [4201, 0]
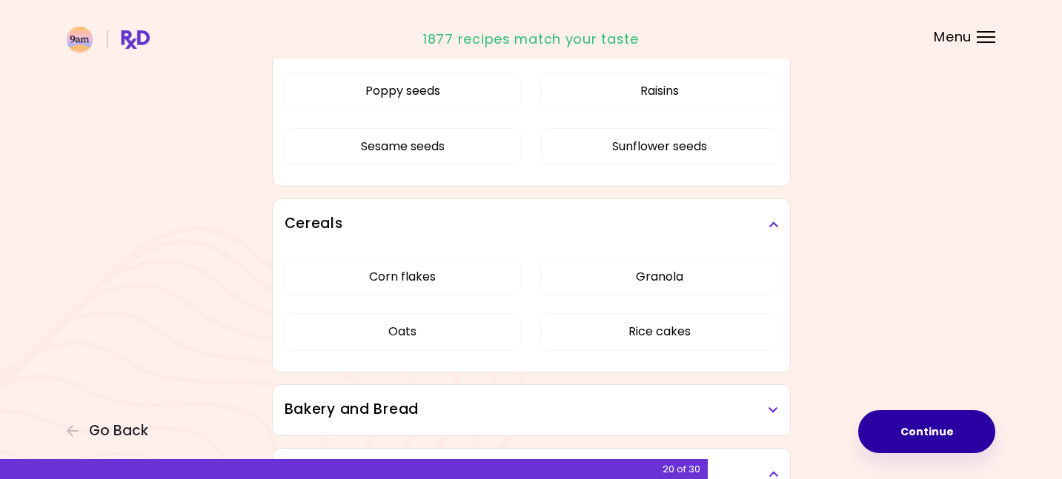
click at [940, 436] on button "Continue" at bounding box center [926, 432] width 137 height 43
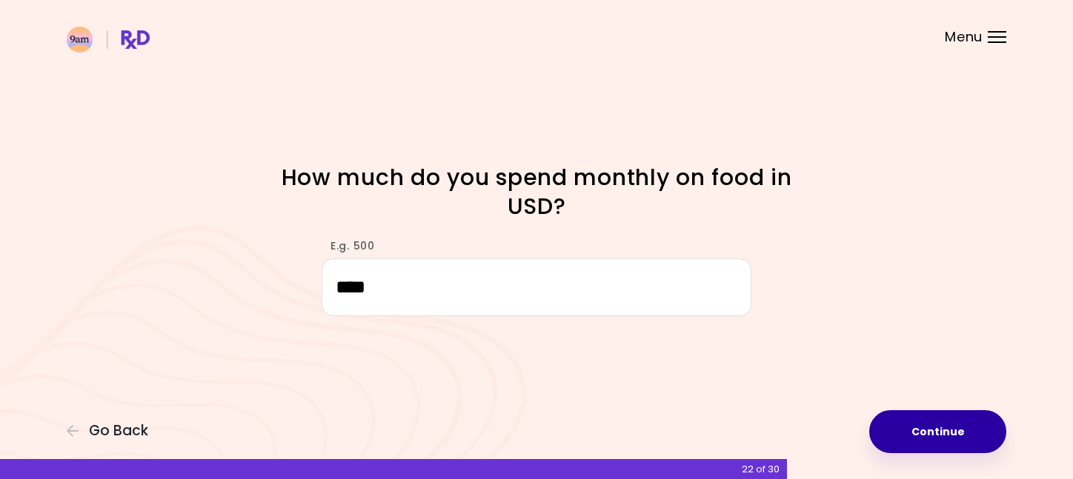
type input "****"
click at [917, 439] on button "Continue" at bounding box center [937, 432] width 137 height 43
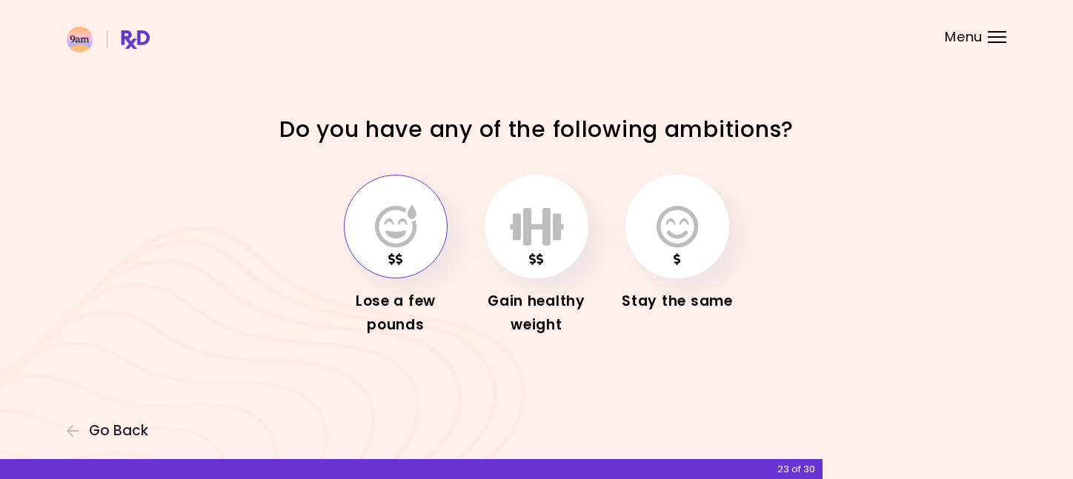
click at [391, 215] on icon "button" at bounding box center [395, 226] width 41 height 43
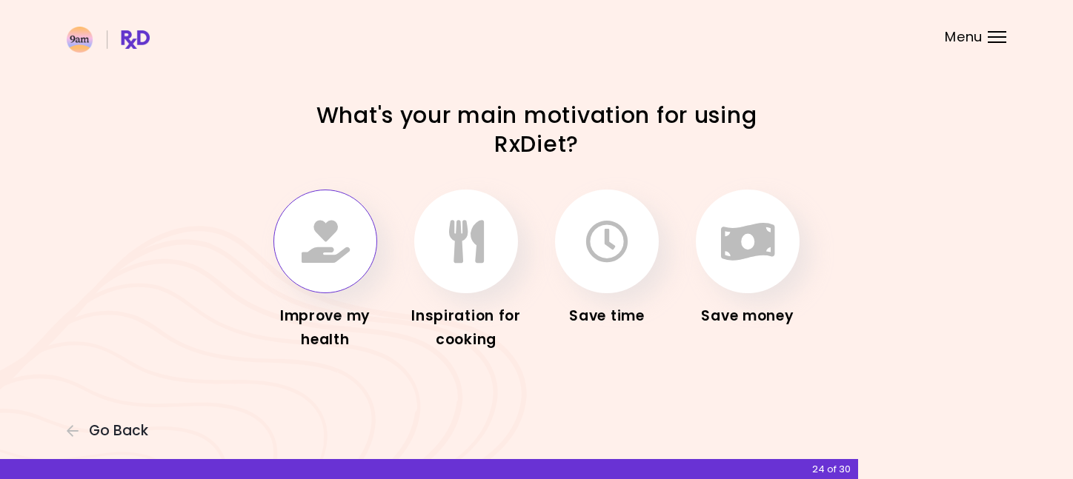
click at [333, 225] on icon "button" at bounding box center [326, 241] width 48 height 43
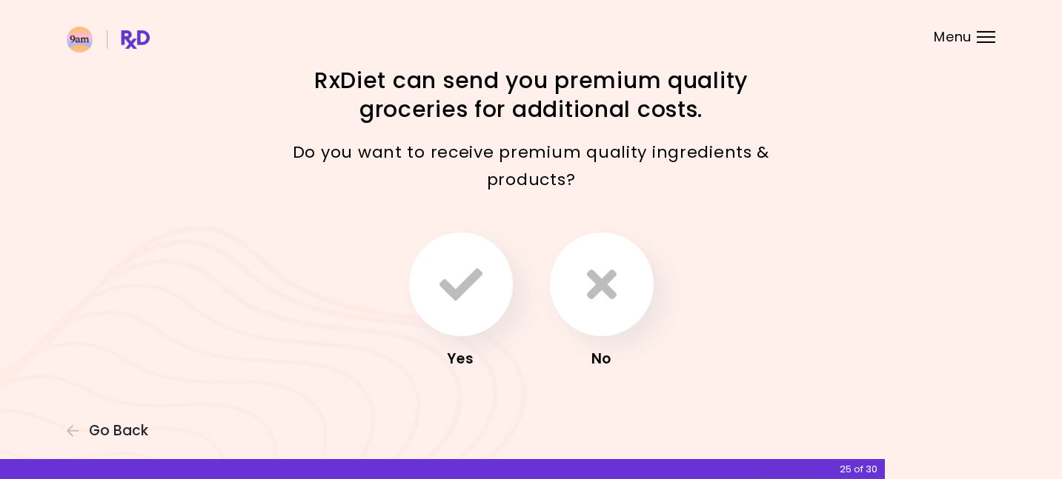
scroll to position [16, 0]
click at [449, 297] on icon "button" at bounding box center [460, 283] width 43 height 43
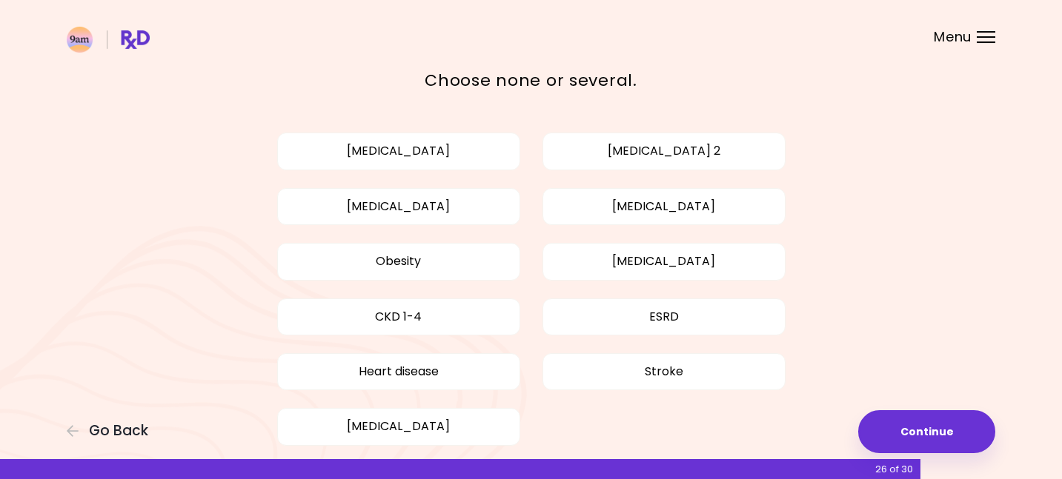
scroll to position [59, 0]
click at [642, 219] on button "[MEDICAL_DATA]" at bounding box center [663, 205] width 243 height 37
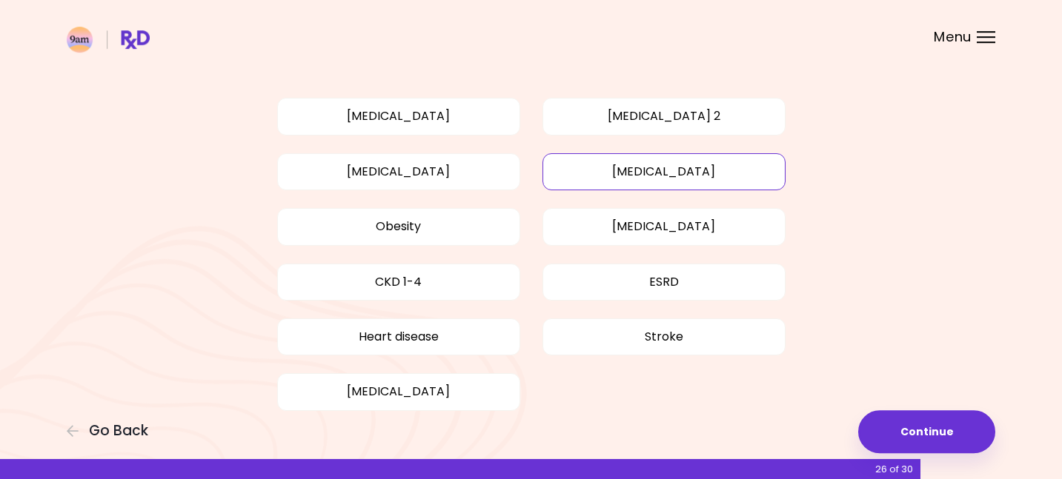
scroll to position [95, 0]
click at [496, 230] on button "Obesity" at bounding box center [398, 225] width 243 height 37
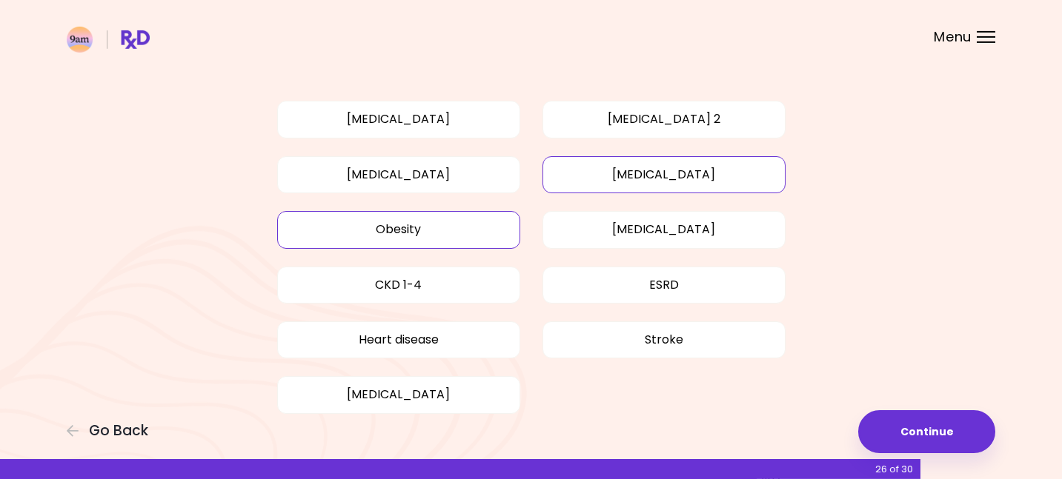
scroll to position [107, 0]
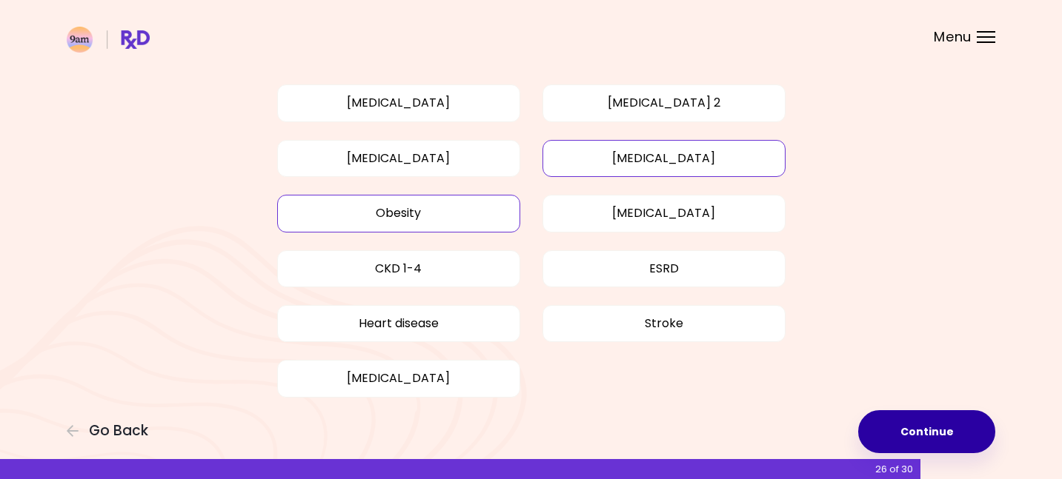
click at [954, 428] on button "Continue" at bounding box center [926, 432] width 137 height 43
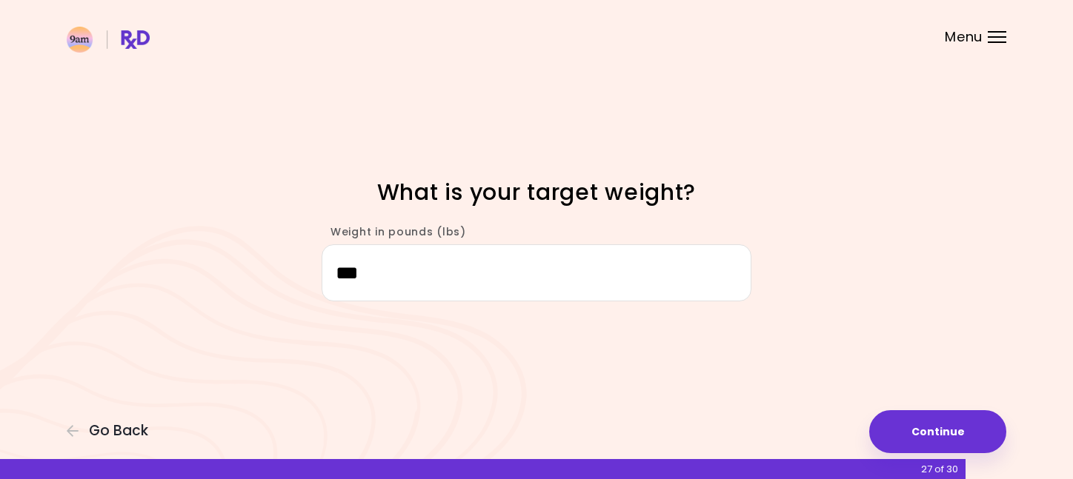
type input "***"
click at [599, 338] on div "Focusable invisible element What is your target weight? Weight in pounds (lbs) …" at bounding box center [536, 239] width 1073 height 479
click at [959, 425] on button "Continue" at bounding box center [937, 432] width 137 height 43
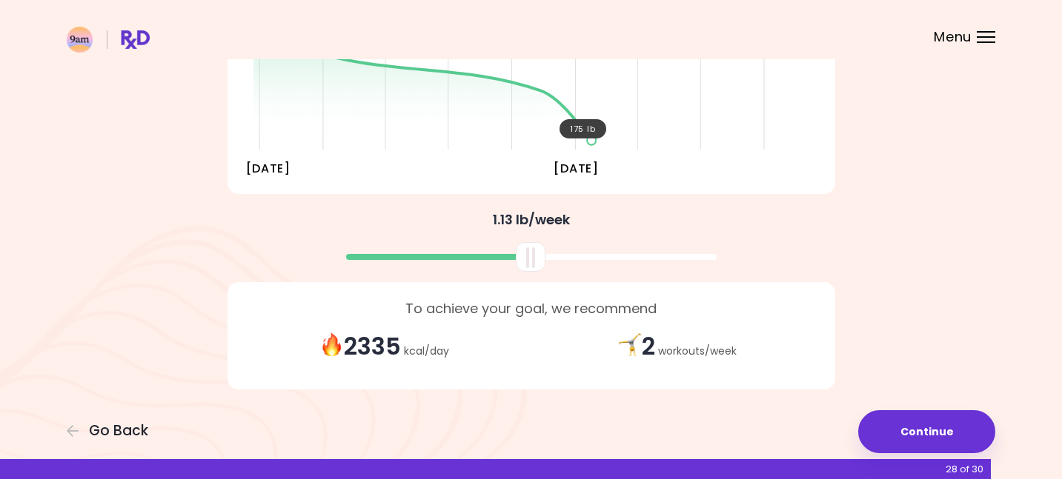
scroll to position [288, 0]
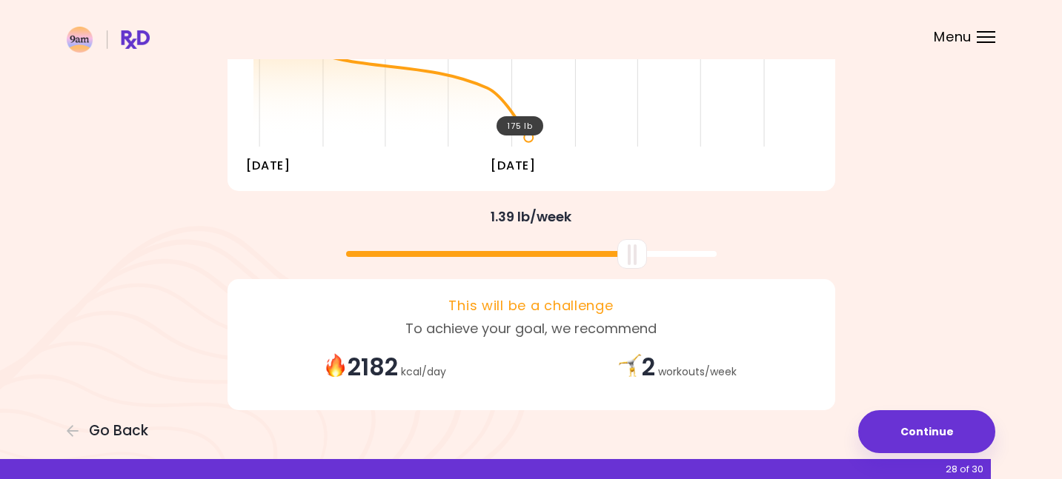
drag, startPoint x: 539, startPoint y: 259, endPoint x: 640, endPoint y: 267, distance: 101.0
click at [640, 267] on div at bounding box center [632, 254] width 30 height 30
click at [857, 249] on div at bounding box center [531, 248] width 711 height 39
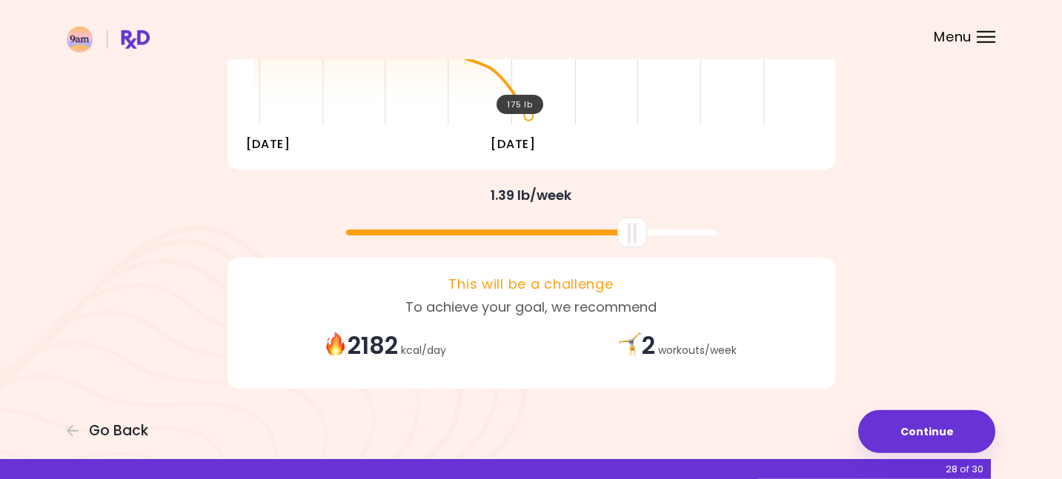
scroll to position [311, 0]
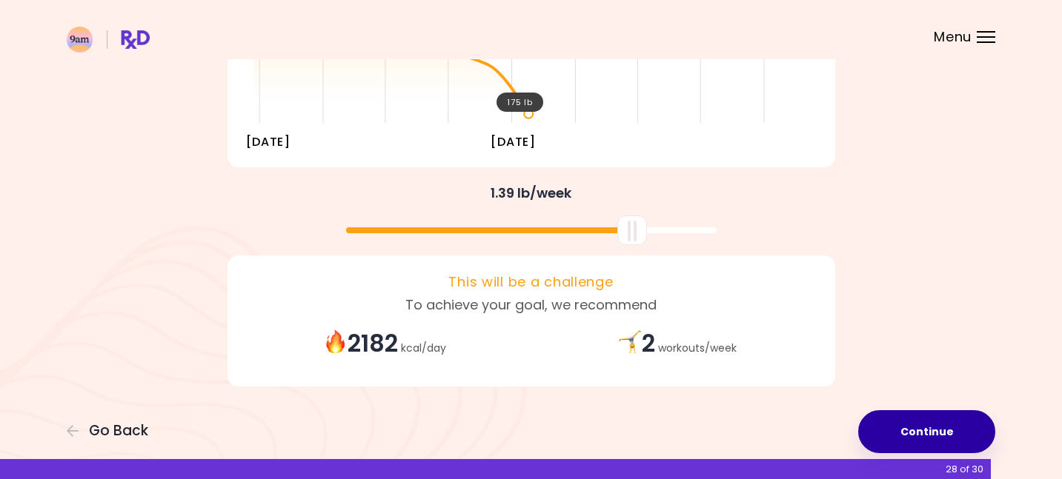
click at [911, 425] on button "Continue" at bounding box center [926, 432] width 137 height 43
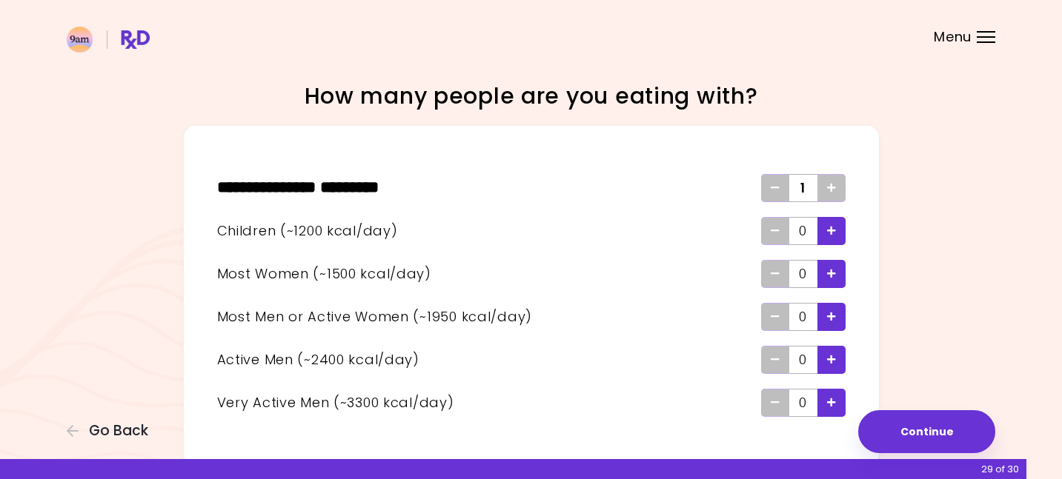
click at [823, 239] on div "Add - Child" at bounding box center [831, 231] width 28 height 28
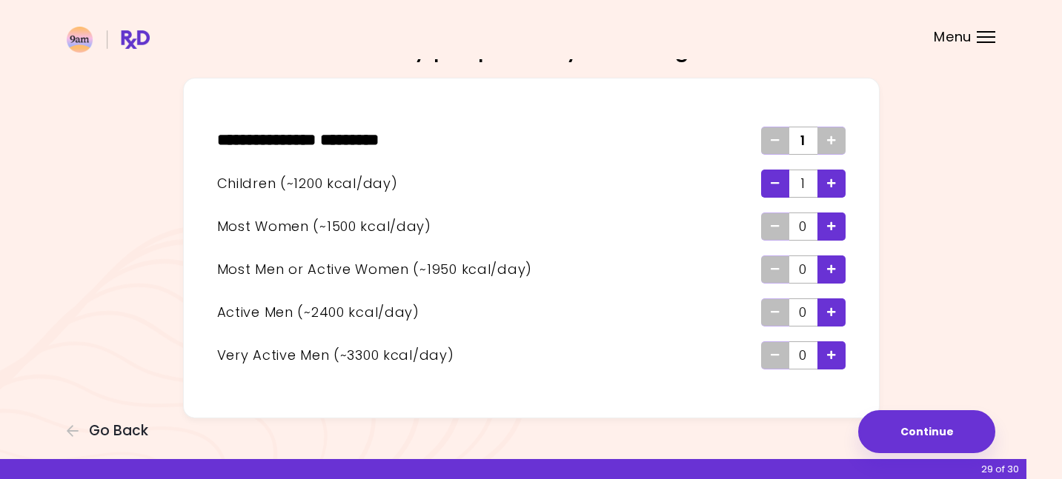
scroll to position [68, 0]
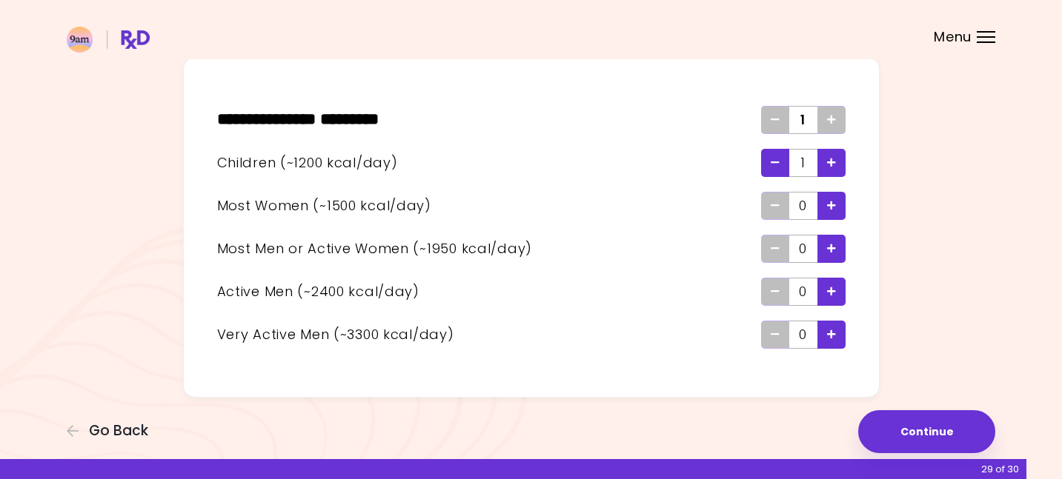
click at [831, 169] on span "Add - Child" at bounding box center [831, 163] width 9 height 24
click at [781, 168] on div "Remove - Child" at bounding box center [775, 163] width 28 height 28
click at [828, 208] on icon "Add - Woman" at bounding box center [831, 206] width 9 height 10
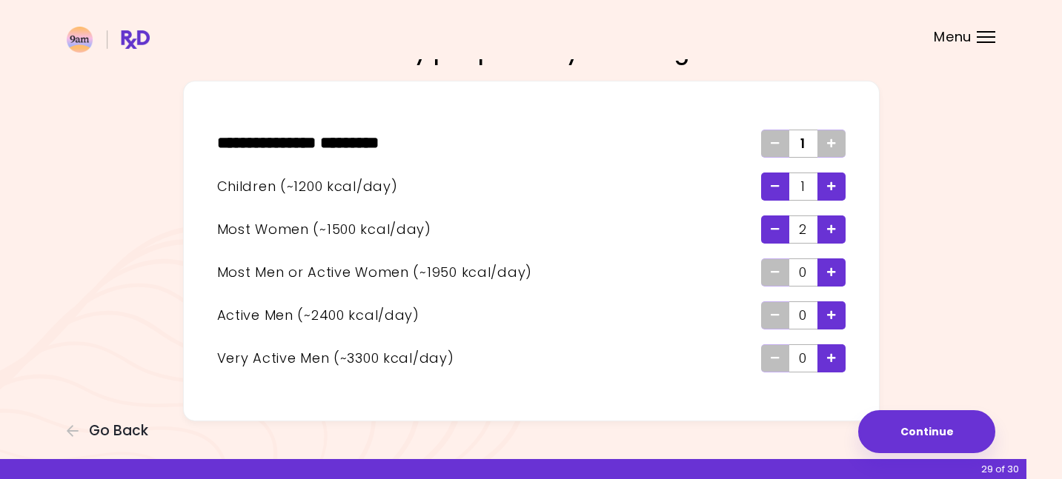
scroll to position [0, 0]
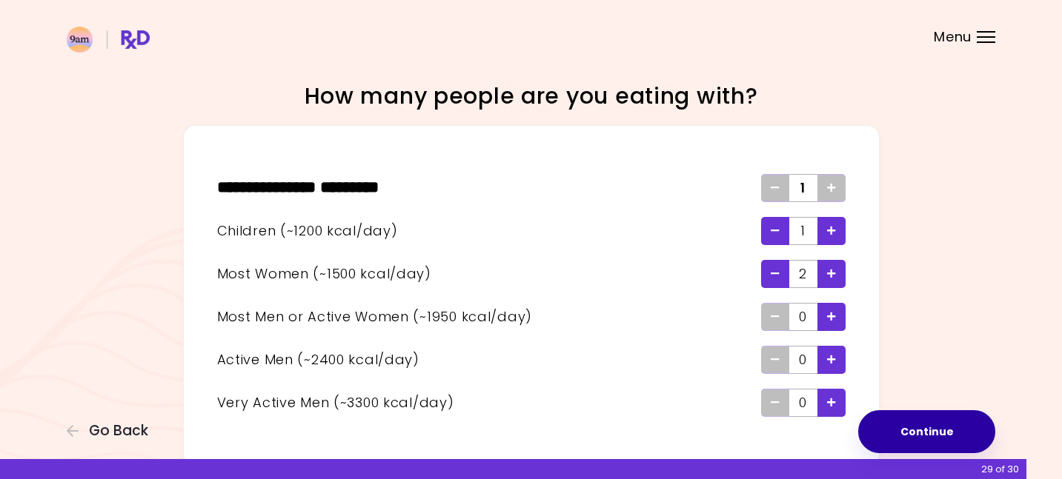
click at [956, 411] on button "Continue" at bounding box center [926, 432] width 137 height 43
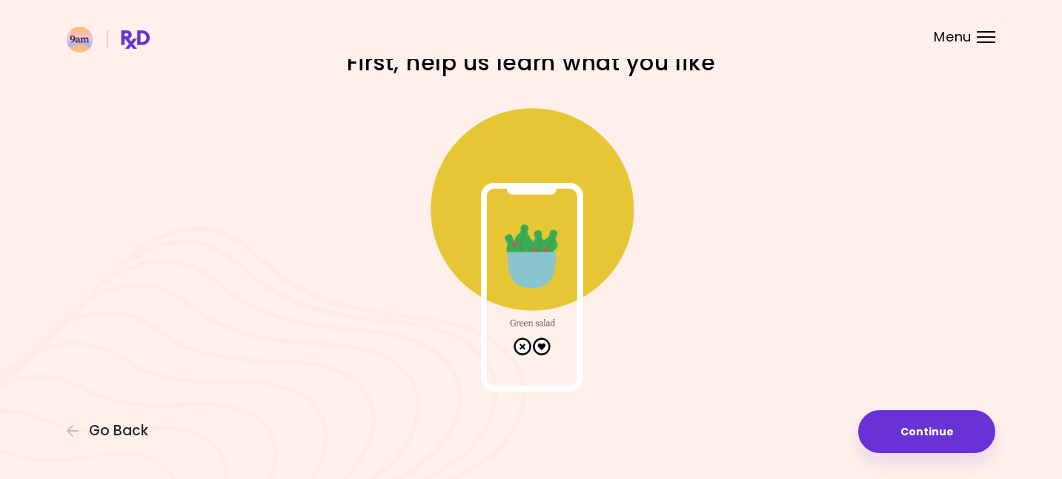
scroll to position [35, 0]
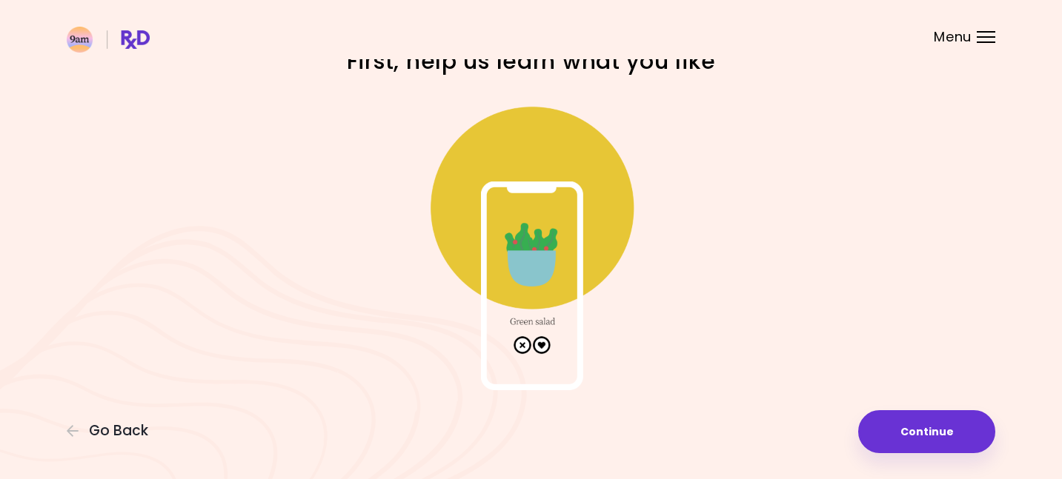
click at [522, 348] on img at bounding box center [531, 242] width 296 height 296
click at [925, 435] on button "Continue" at bounding box center [926, 432] width 137 height 43
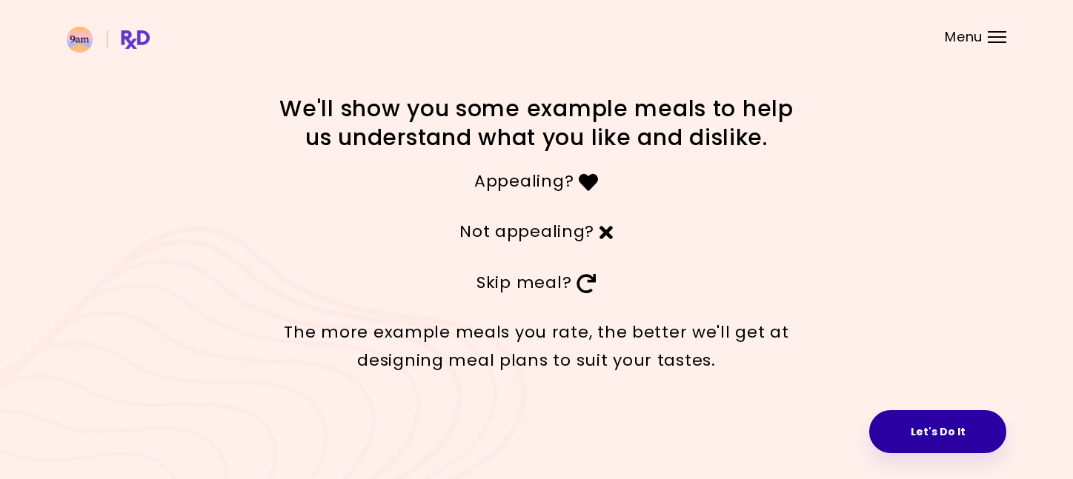
click at [914, 436] on button "Let's Do It" at bounding box center [937, 432] width 137 height 43
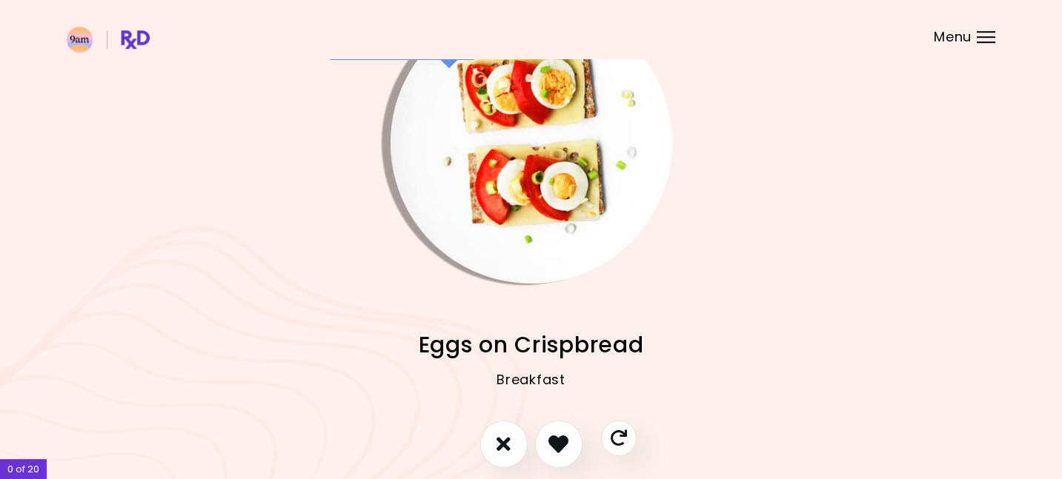
scroll to position [59, 0]
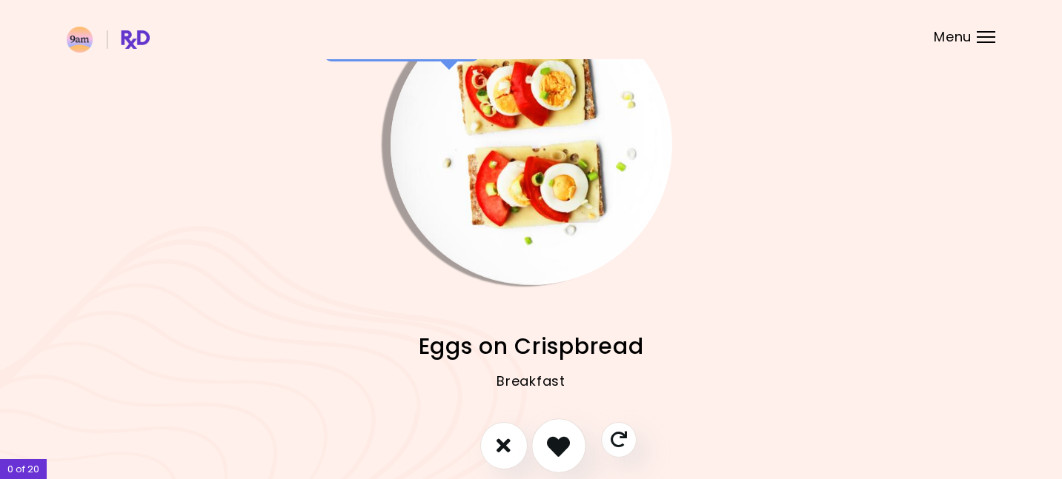
click at [555, 442] on icon "I like this recipe" at bounding box center [558, 445] width 23 height 23
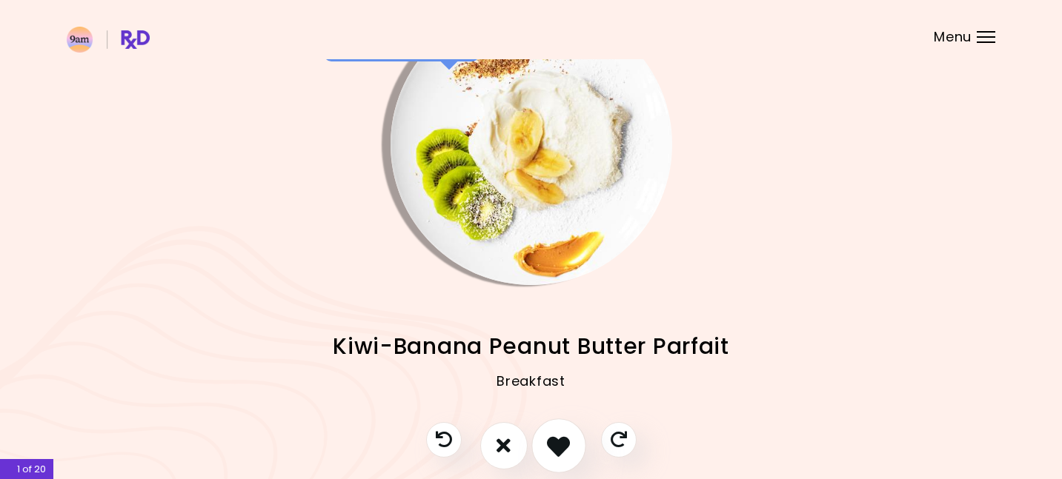
click at [570, 438] on icon "I like this recipe" at bounding box center [558, 445] width 23 height 23
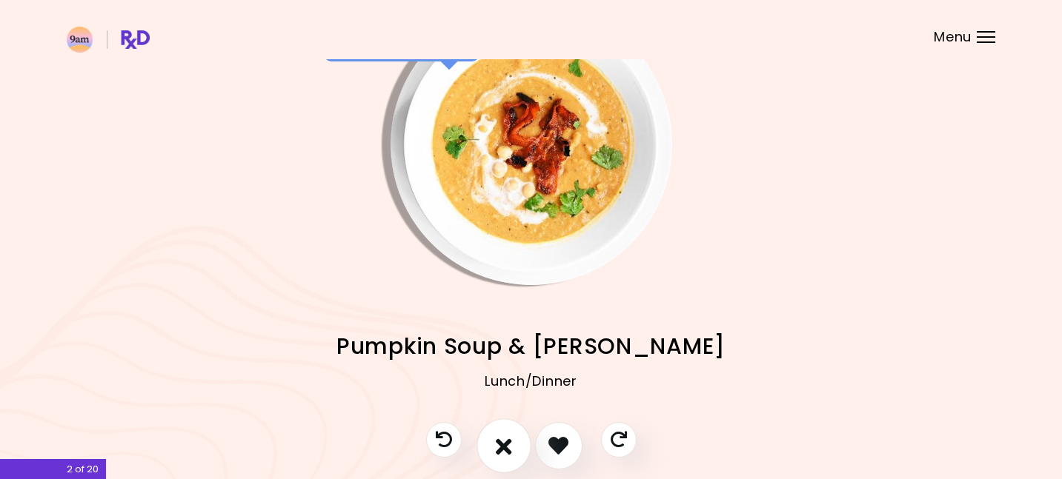
click at [491, 445] on button "I don't like this recipe" at bounding box center [503, 446] width 55 height 55
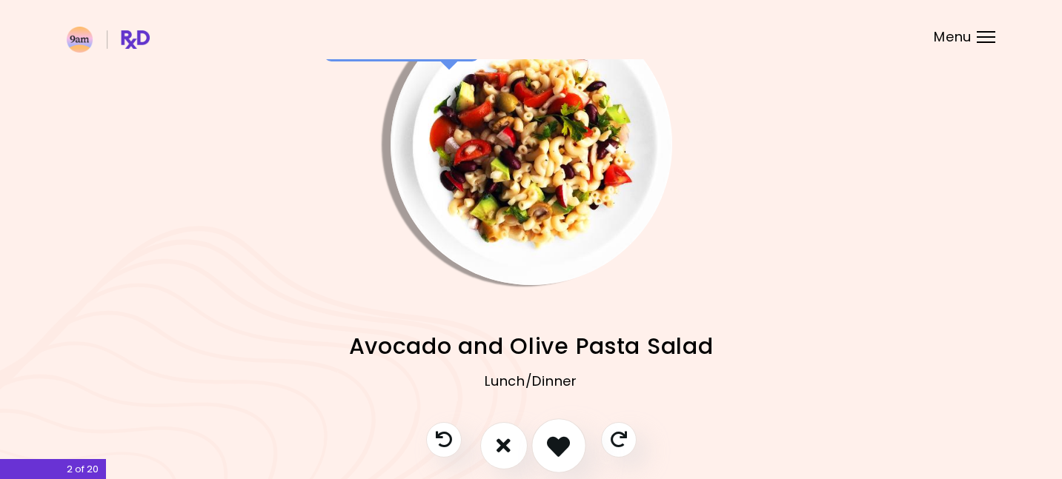
click at [558, 447] on icon "I like this recipe" at bounding box center [558, 445] width 23 height 23
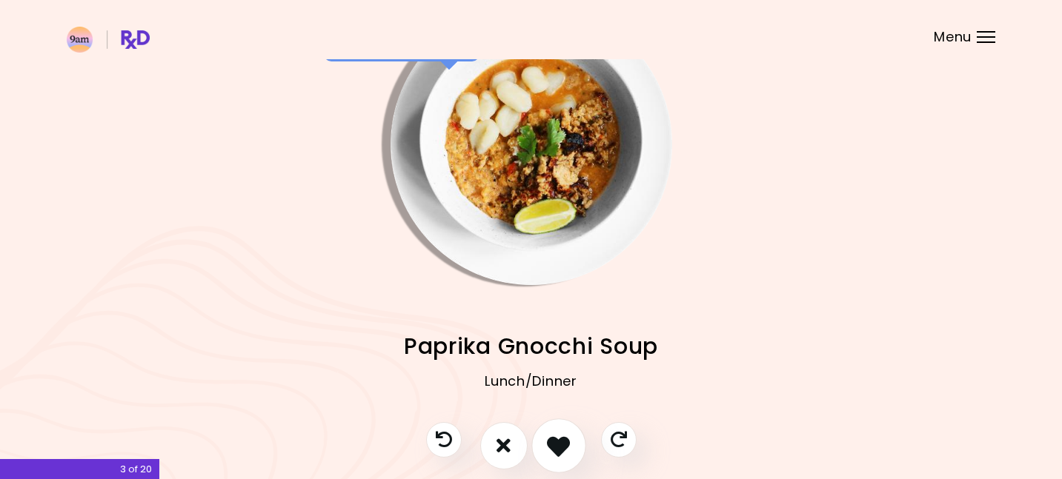
click at [556, 447] on icon "I like this recipe" at bounding box center [558, 445] width 23 height 23
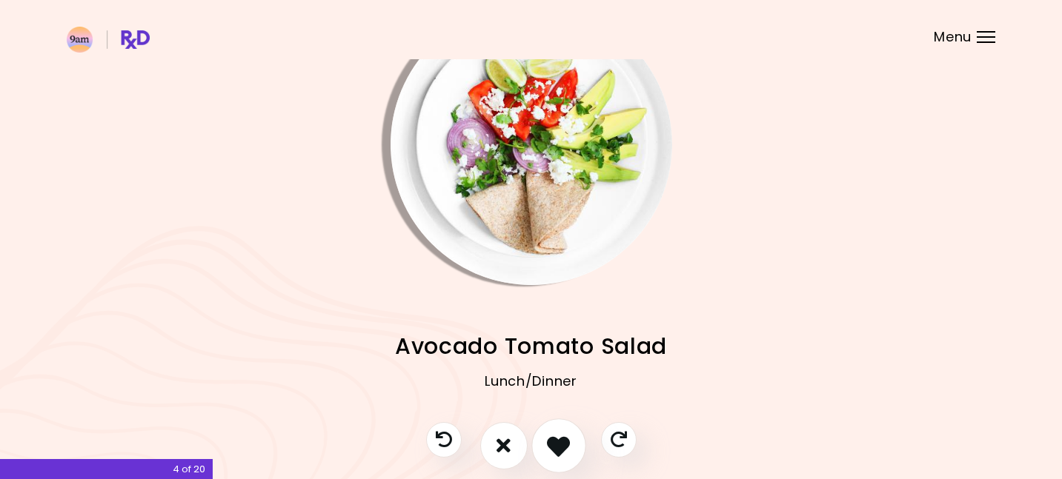
click at [556, 448] on icon "I like this recipe" at bounding box center [558, 445] width 23 height 23
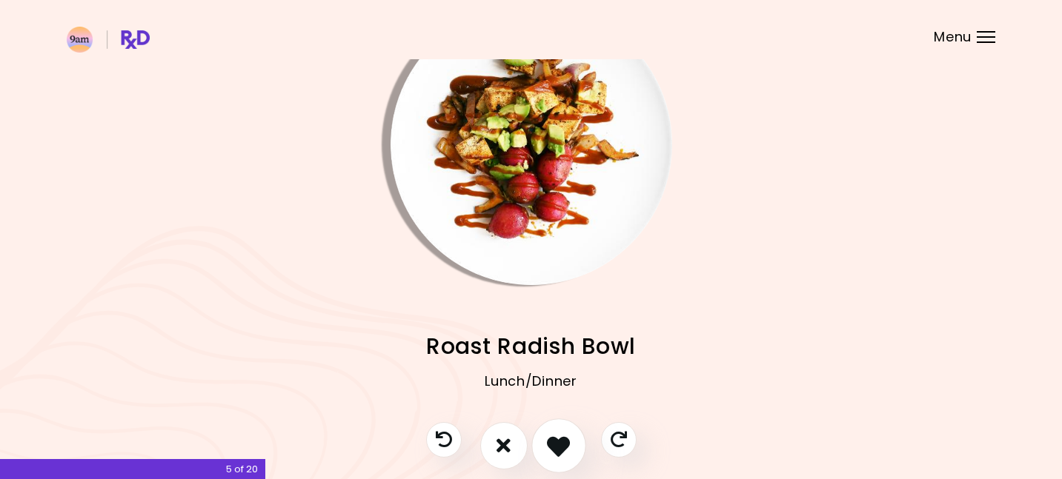
click at [556, 448] on icon "I like this recipe" at bounding box center [558, 445] width 23 height 23
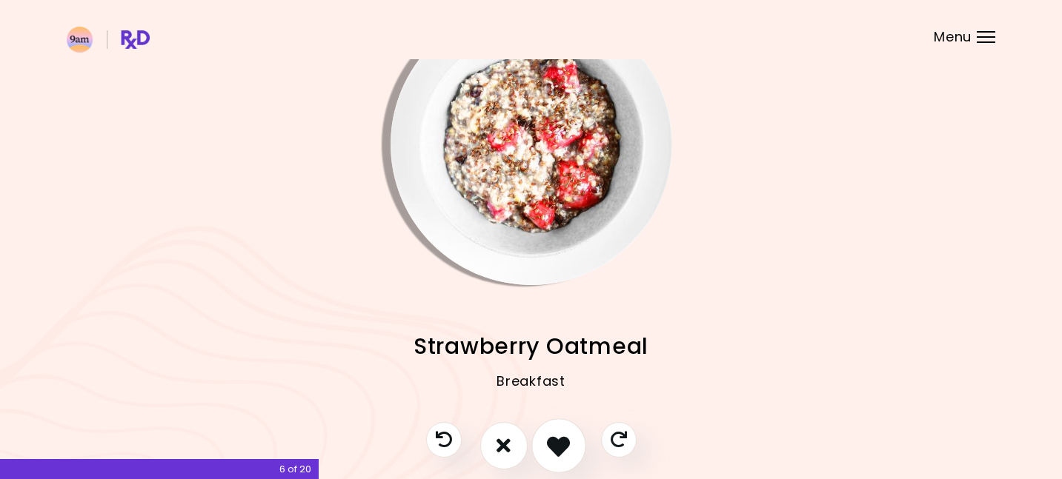
click at [556, 448] on icon "I like this recipe" at bounding box center [558, 445] width 23 height 23
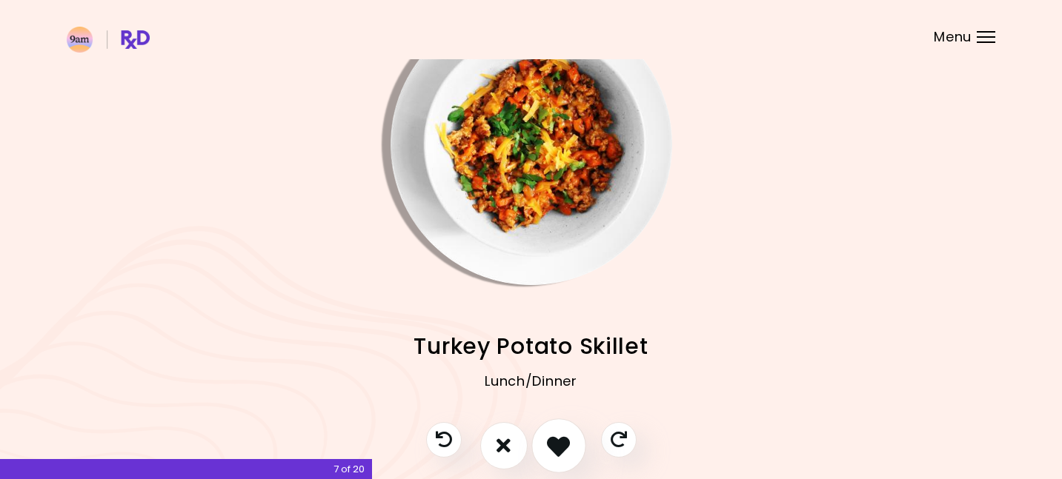
click at [556, 448] on icon "I like this recipe" at bounding box center [558, 445] width 23 height 23
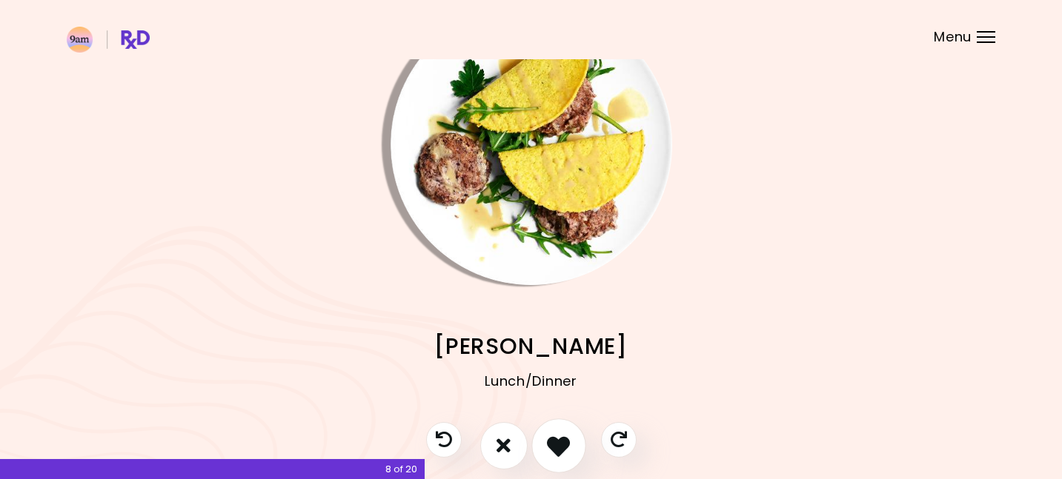
click at [556, 448] on icon "I like this recipe" at bounding box center [558, 445] width 23 height 23
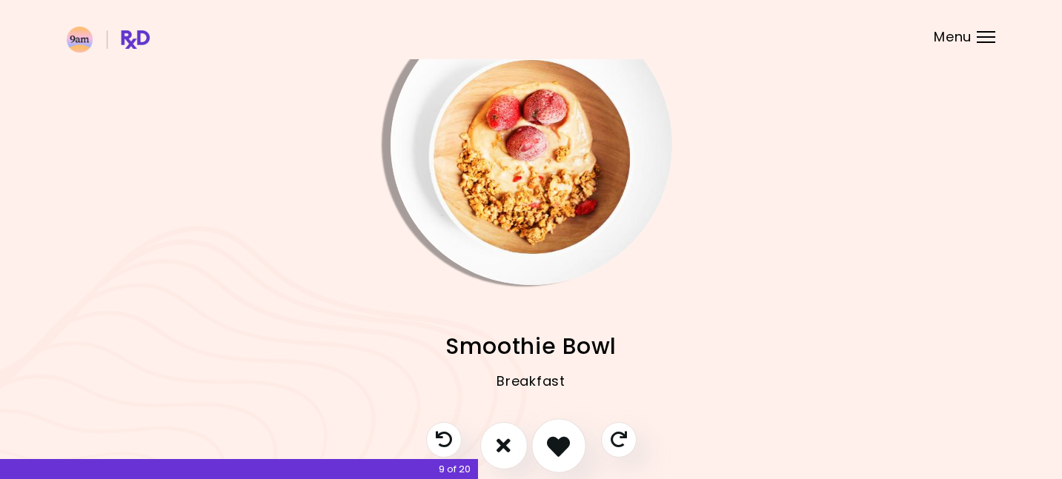
click at [556, 448] on icon "I like this recipe" at bounding box center [558, 445] width 23 height 23
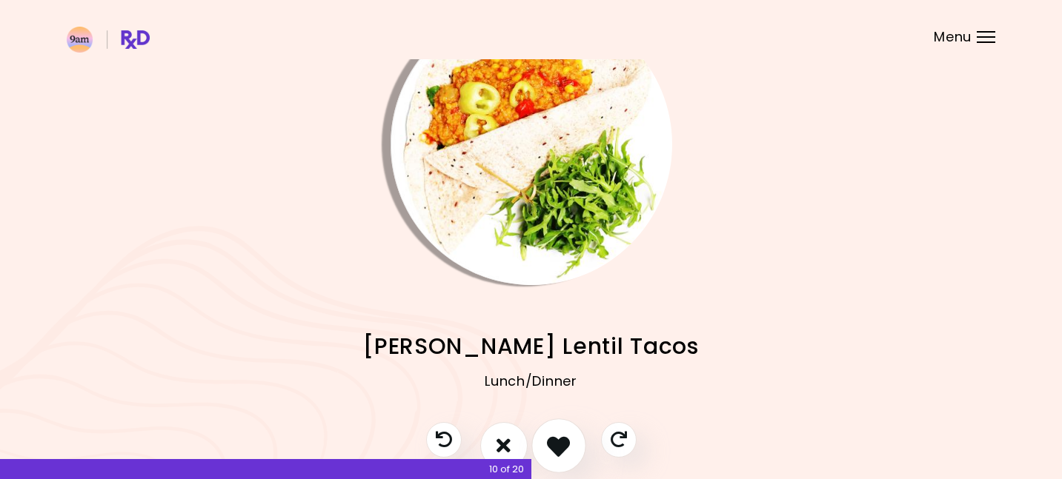
click at [556, 448] on icon "I like this recipe" at bounding box center [558, 445] width 23 height 23
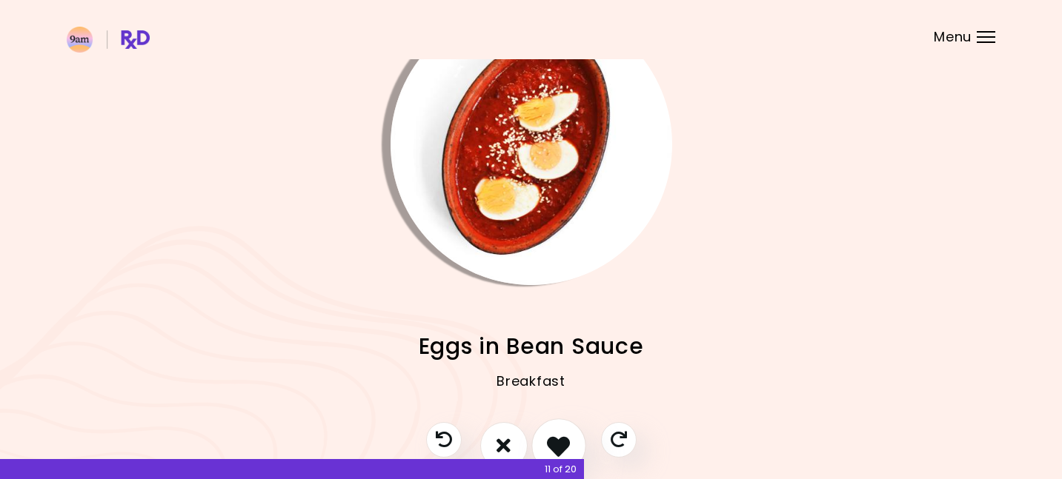
click at [556, 448] on icon "I like this recipe" at bounding box center [558, 445] width 23 height 23
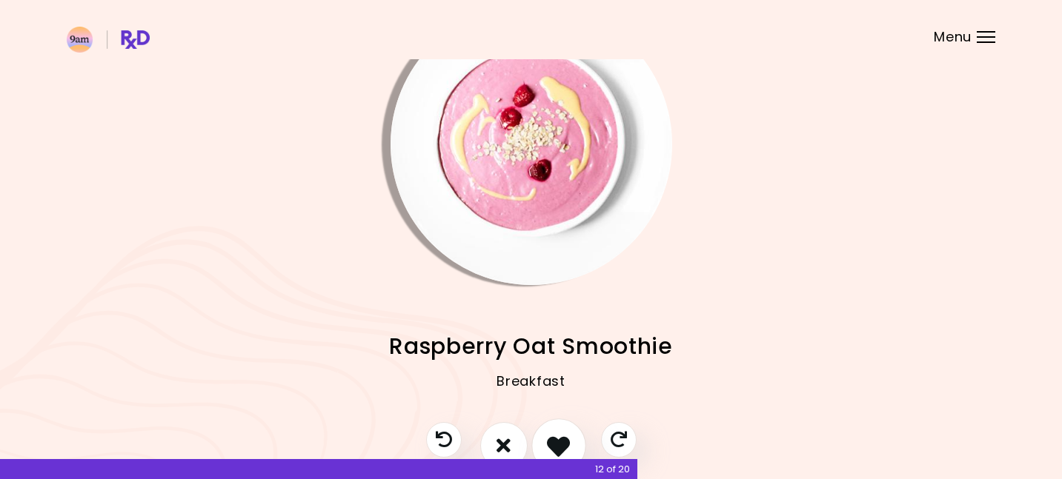
click at [556, 448] on icon "I like this recipe" at bounding box center [558, 445] width 23 height 23
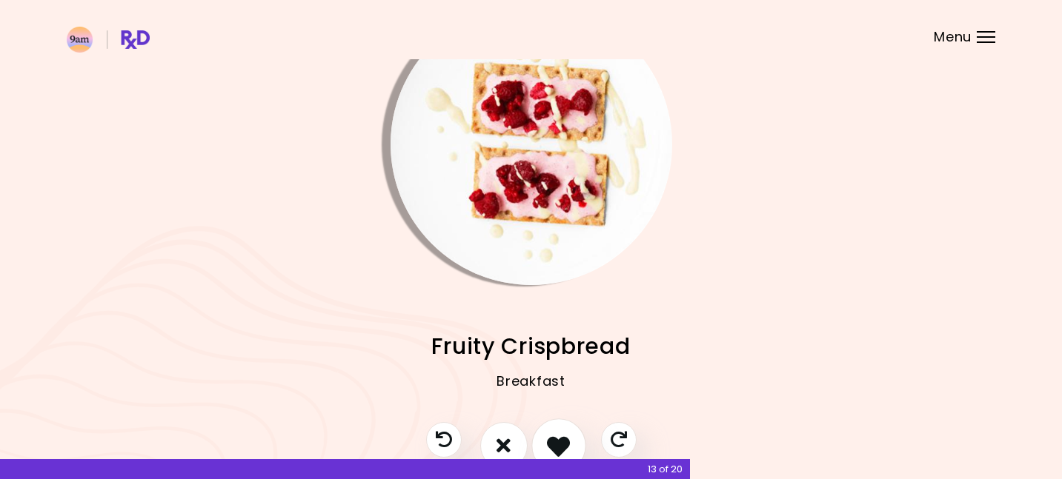
click at [556, 448] on icon "I like this recipe" at bounding box center [558, 445] width 23 height 23
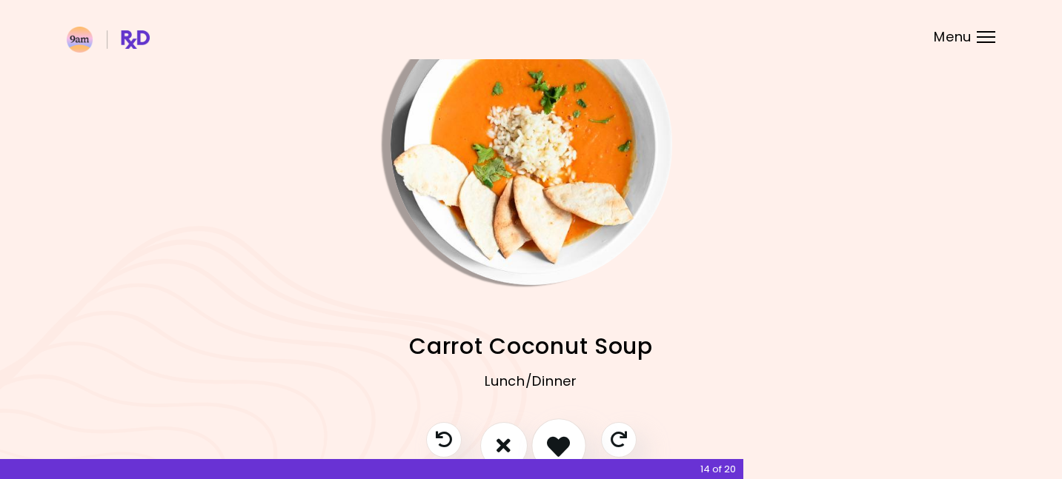
click at [556, 448] on icon "I like this recipe" at bounding box center [558, 445] width 23 height 23
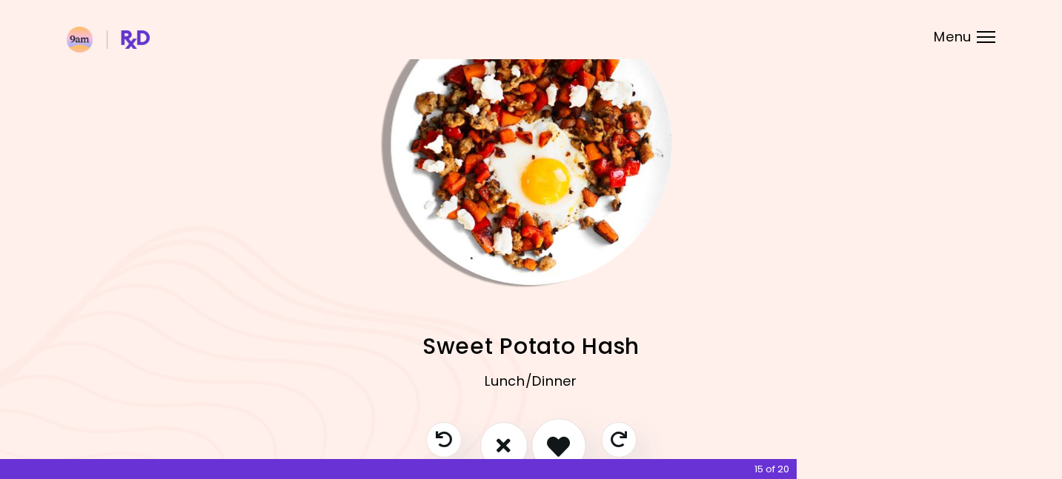
click at [556, 448] on icon "I like this recipe" at bounding box center [558, 445] width 23 height 23
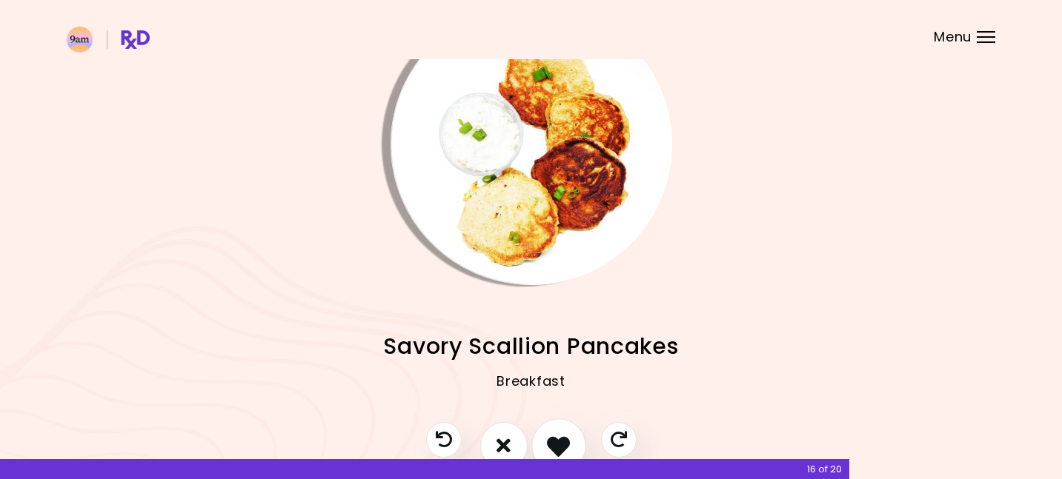
click at [556, 448] on icon "I like this recipe" at bounding box center [558, 445] width 23 height 23
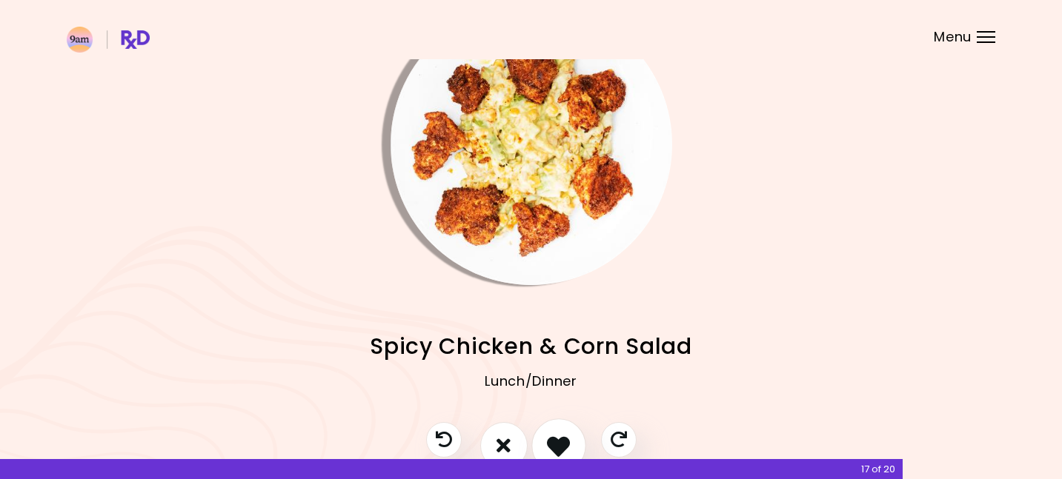
click at [556, 448] on icon "I like this recipe" at bounding box center [558, 445] width 23 height 23
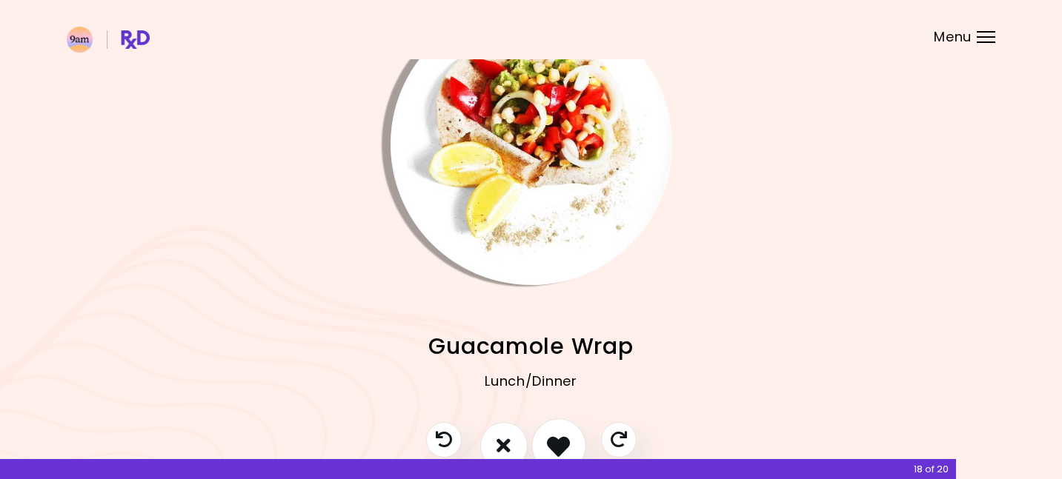
click at [556, 448] on icon "I like this recipe" at bounding box center [558, 445] width 23 height 23
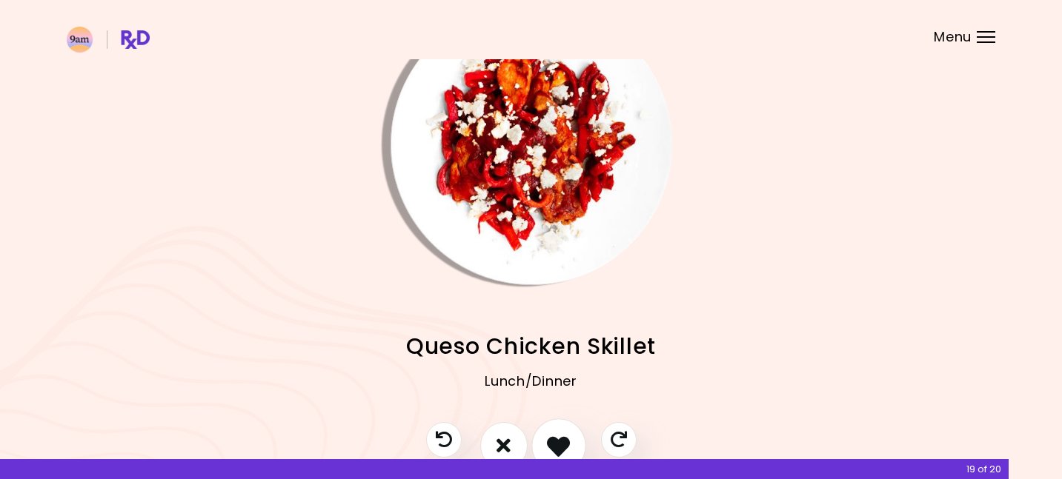
click at [556, 448] on icon "I like this recipe" at bounding box center [558, 445] width 23 height 23
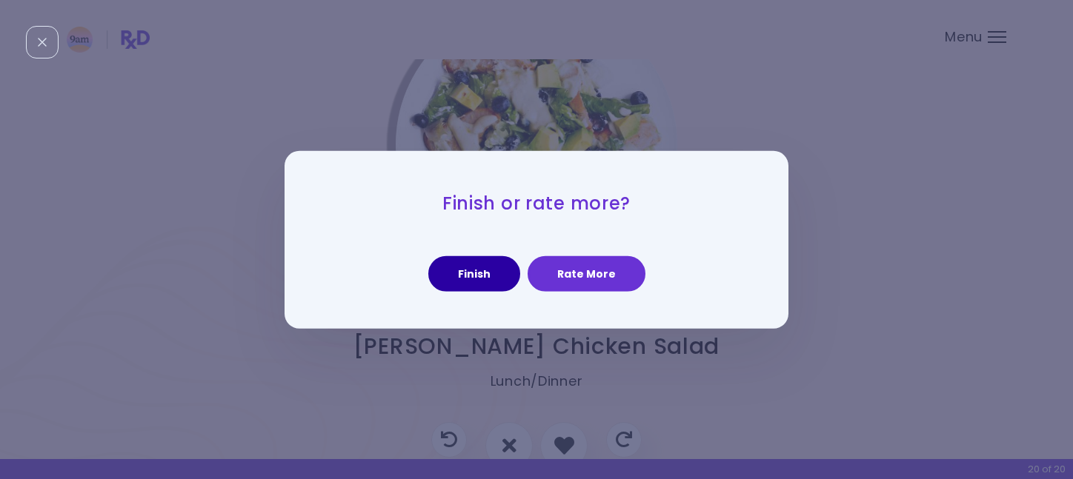
click at [478, 279] on button "Finish" at bounding box center [474, 274] width 92 height 36
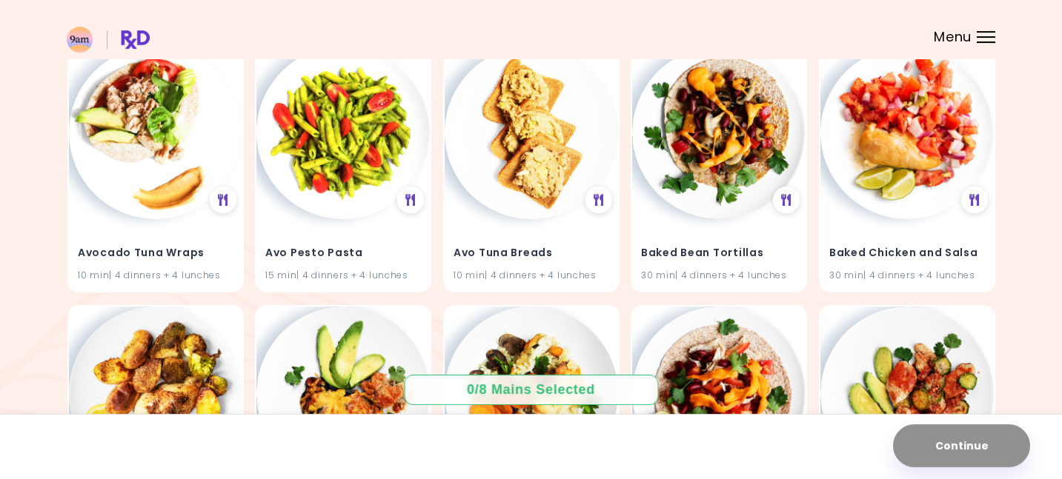
scroll to position [1481, 0]
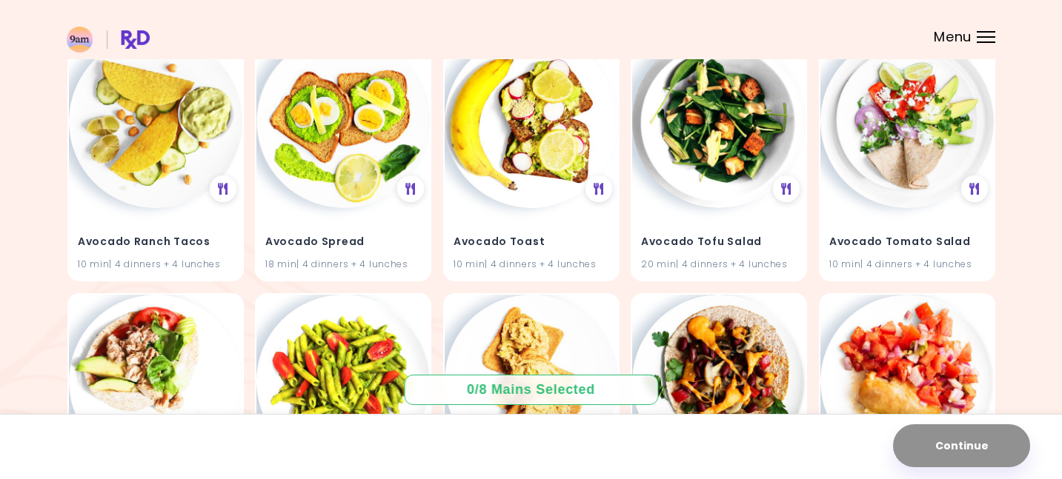
click at [983, 40] on div "Menu" at bounding box center [986, 37] width 19 height 12
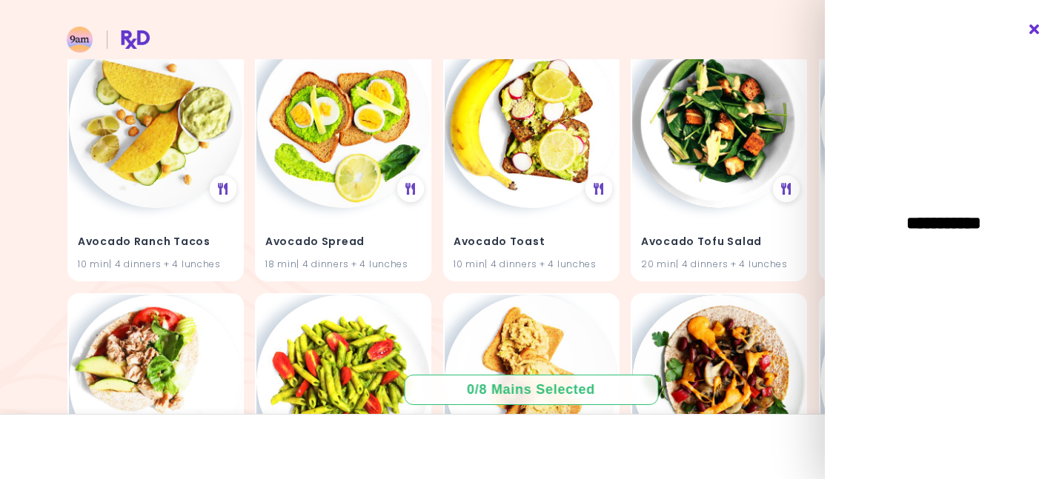
click at [1030, 30] on icon "Close" at bounding box center [1035, 29] width 14 height 10
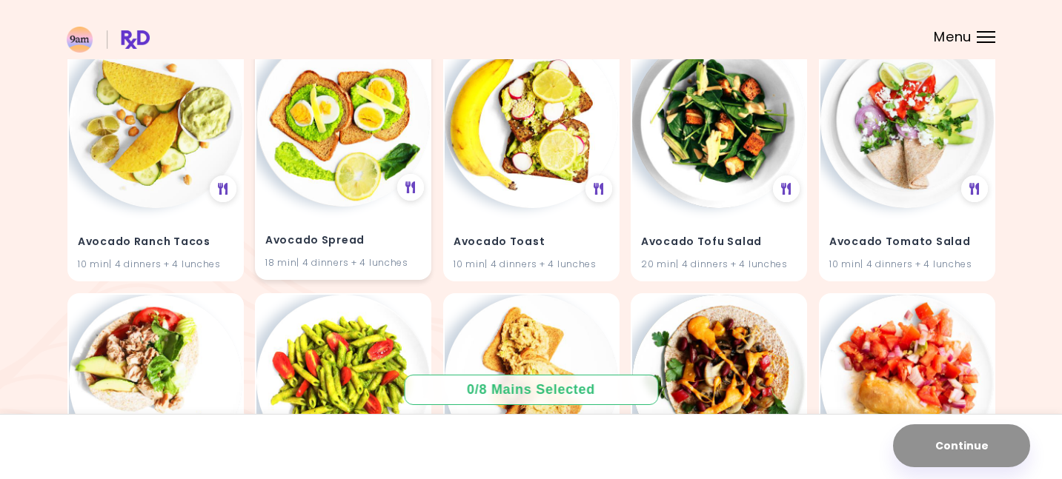
click at [292, 213] on div "Avocado Spread 18 min | 4 dinners + 4 lunches" at bounding box center [342, 243] width 173 height 73
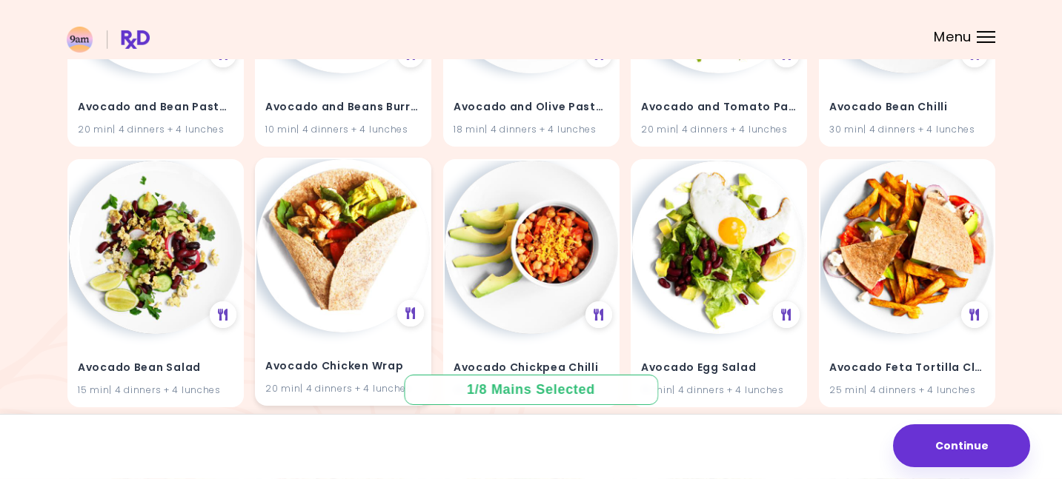
scroll to position [842, 0]
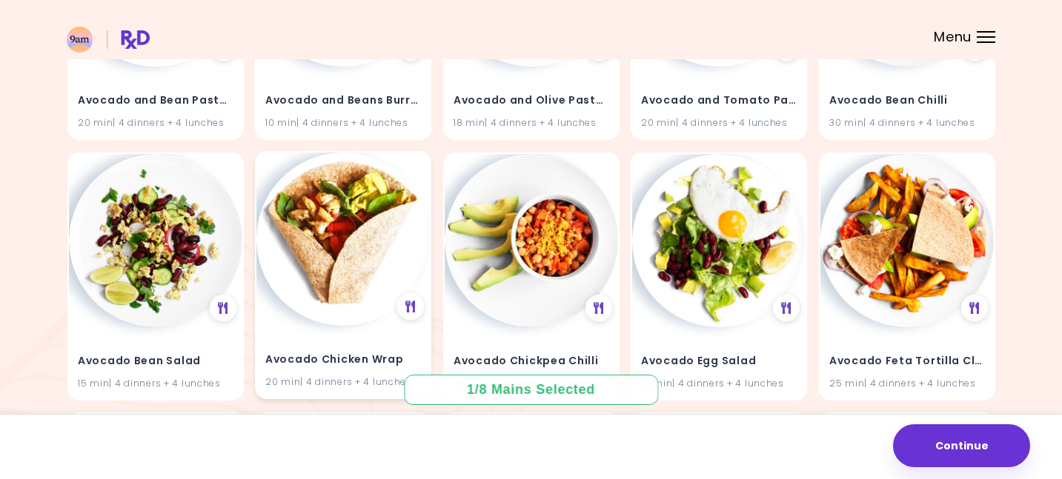
click at [307, 298] on img at bounding box center [342, 239] width 173 height 173
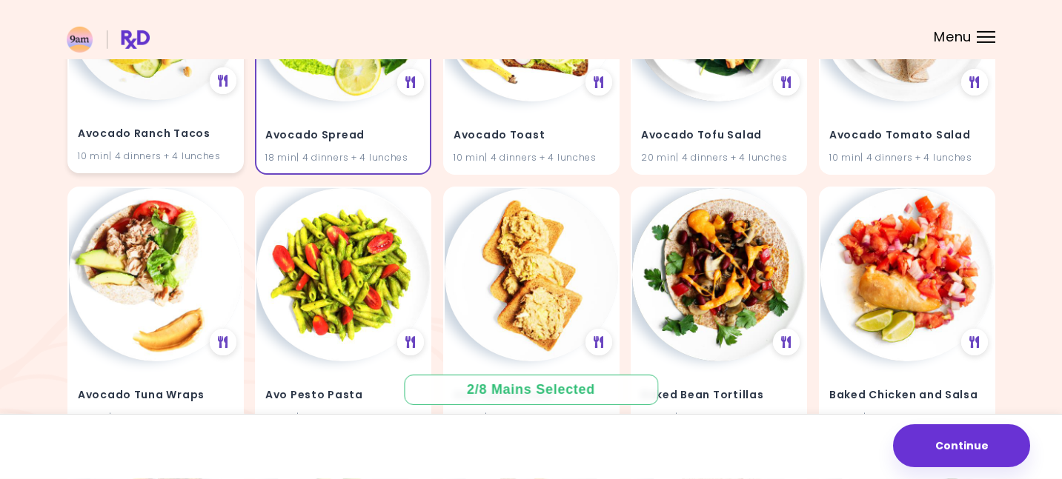
scroll to position [1660, 0]
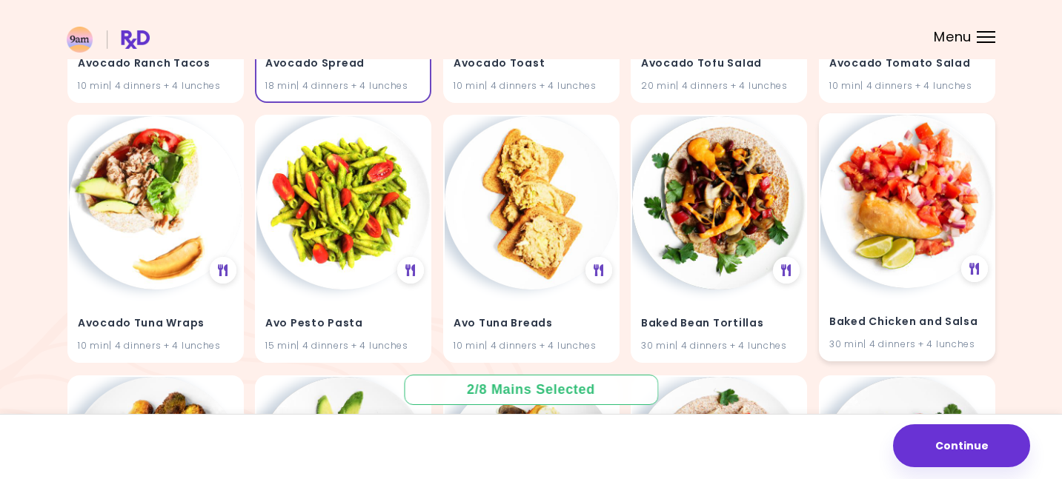
click at [911, 185] on img at bounding box center [906, 201] width 173 height 173
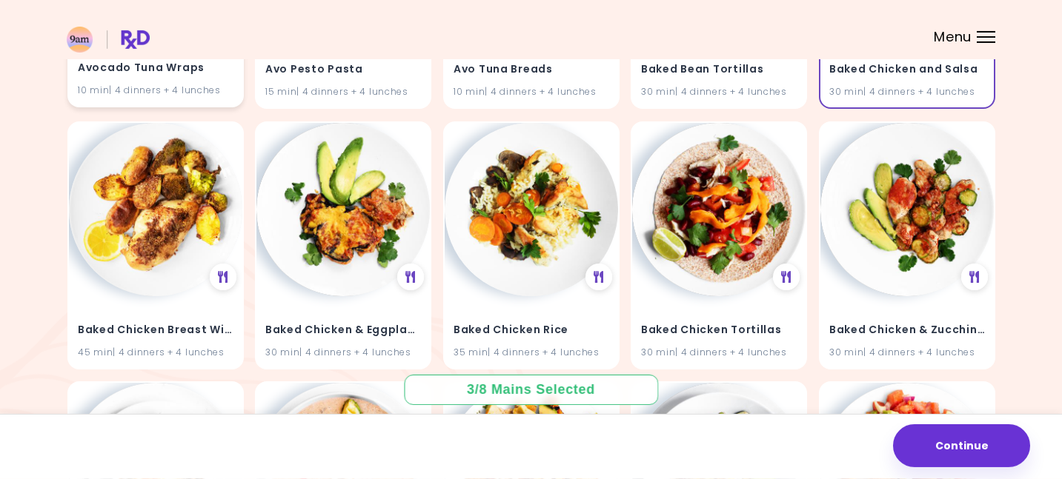
scroll to position [1968, 0]
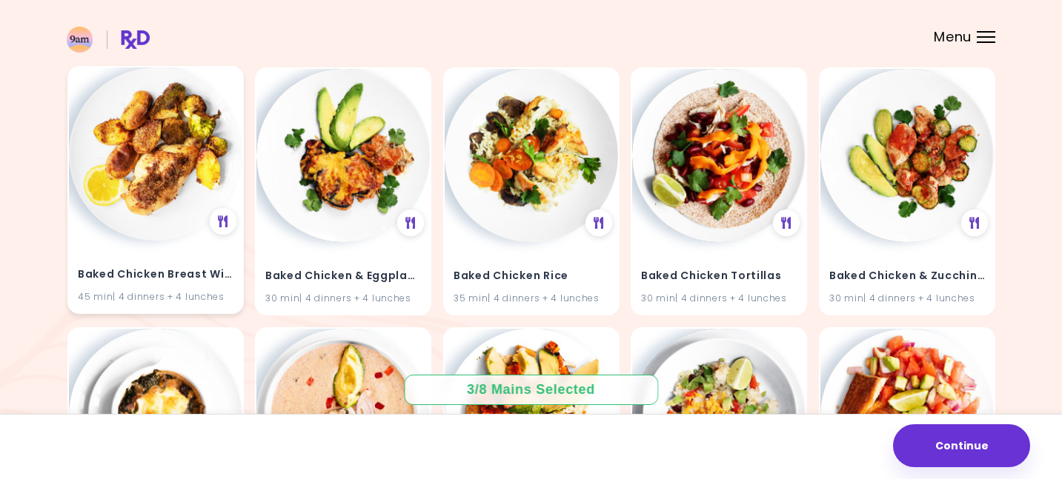
click at [139, 234] on img at bounding box center [155, 153] width 173 height 173
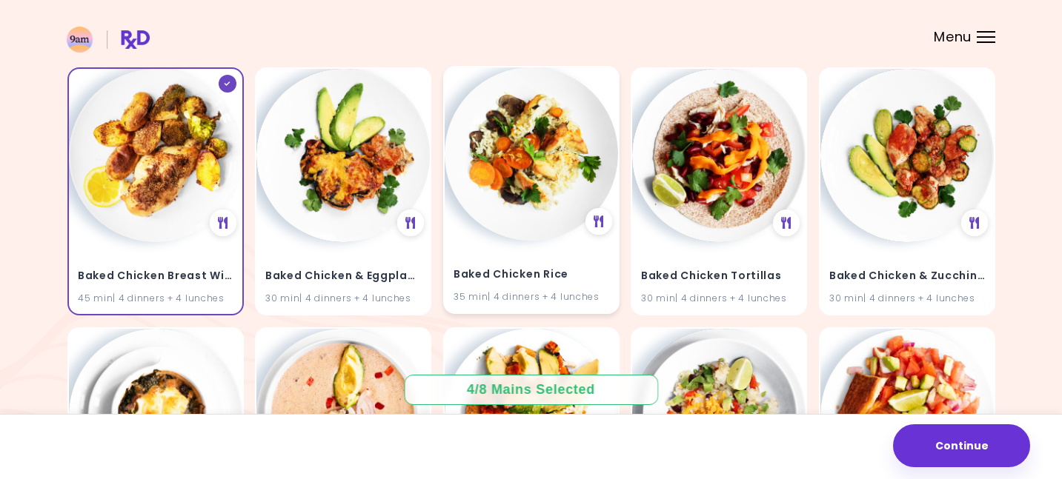
click at [528, 233] on img at bounding box center [531, 153] width 173 height 173
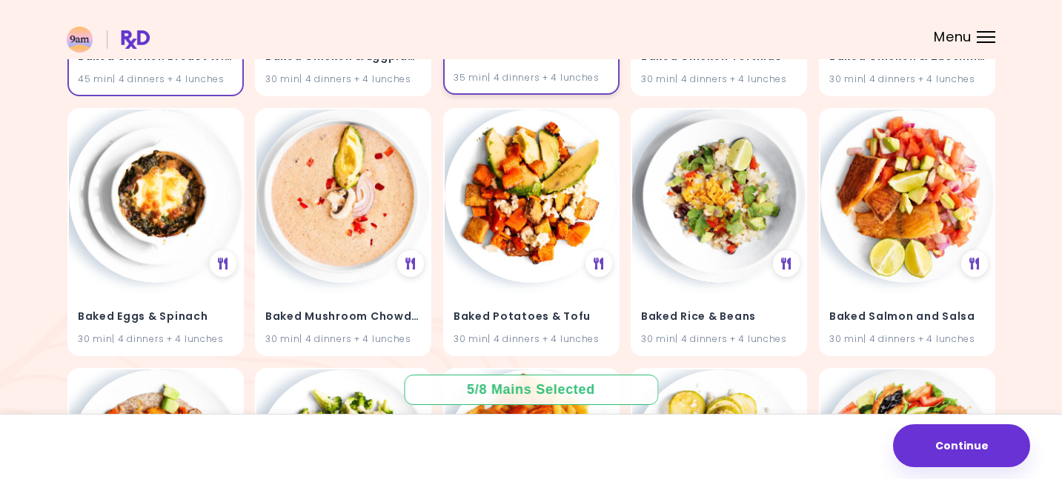
scroll to position [2205, 0]
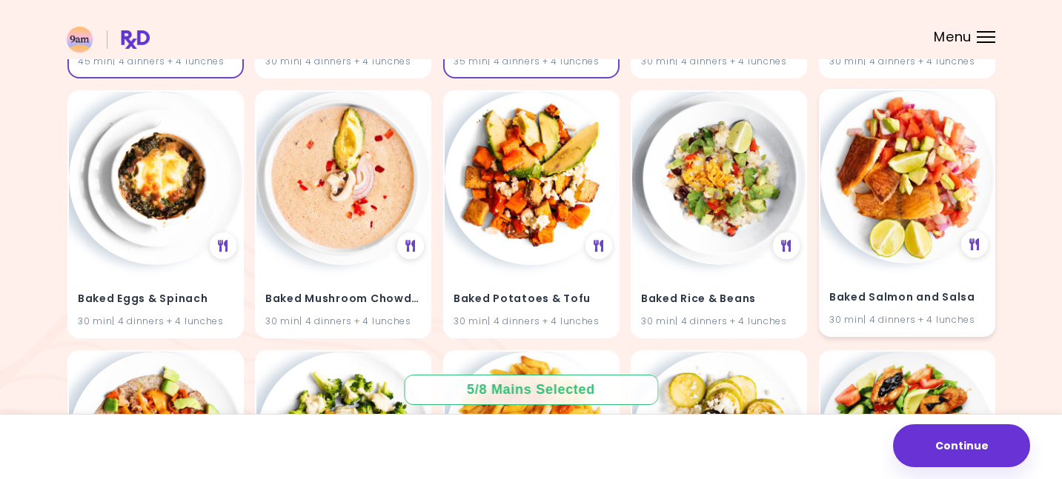
click at [915, 199] on img at bounding box center [906, 176] width 173 height 173
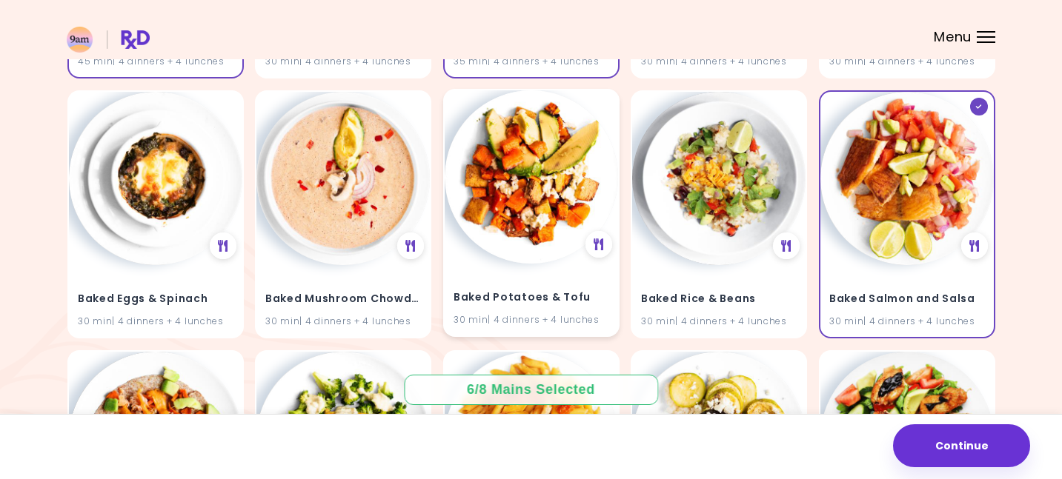
click at [520, 196] on img at bounding box center [531, 176] width 173 height 173
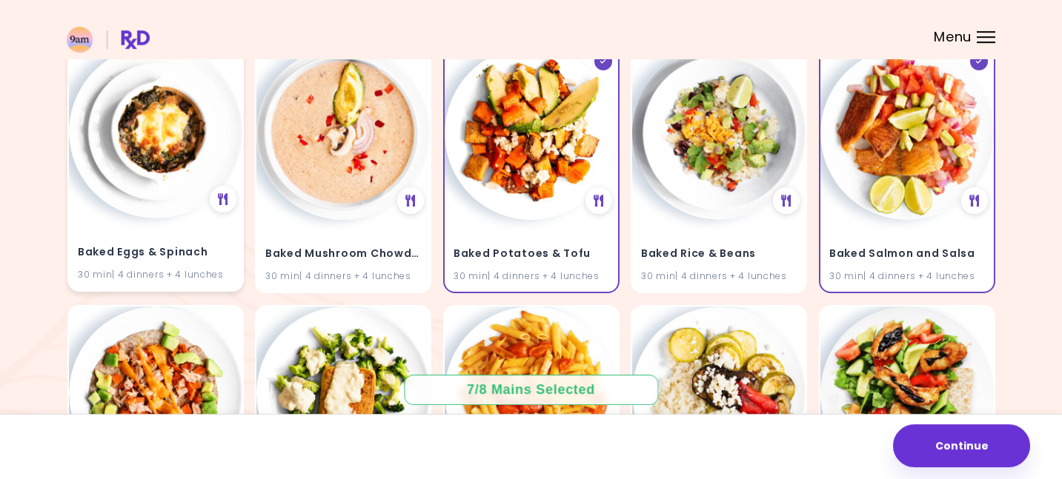
scroll to position [2383, 0]
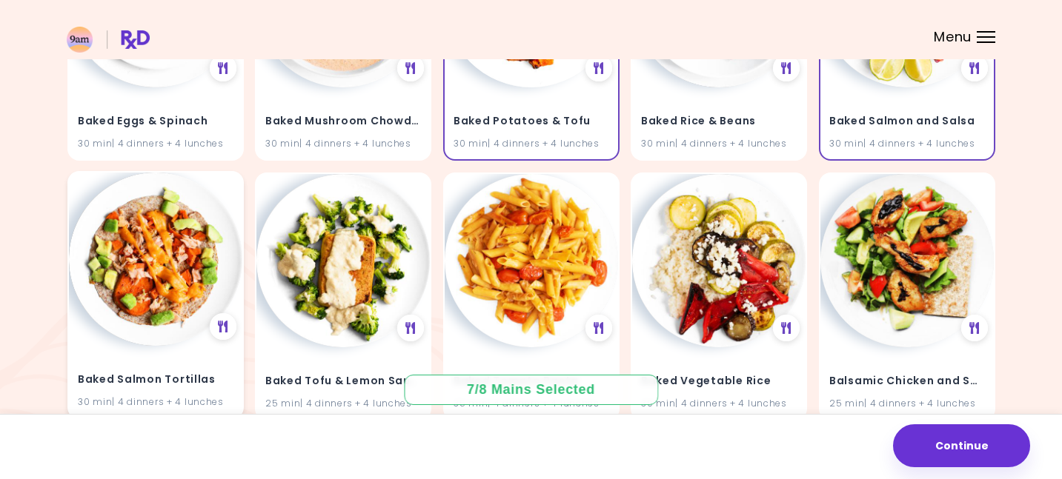
click at [171, 242] on img at bounding box center [155, 259] width 173 height 173
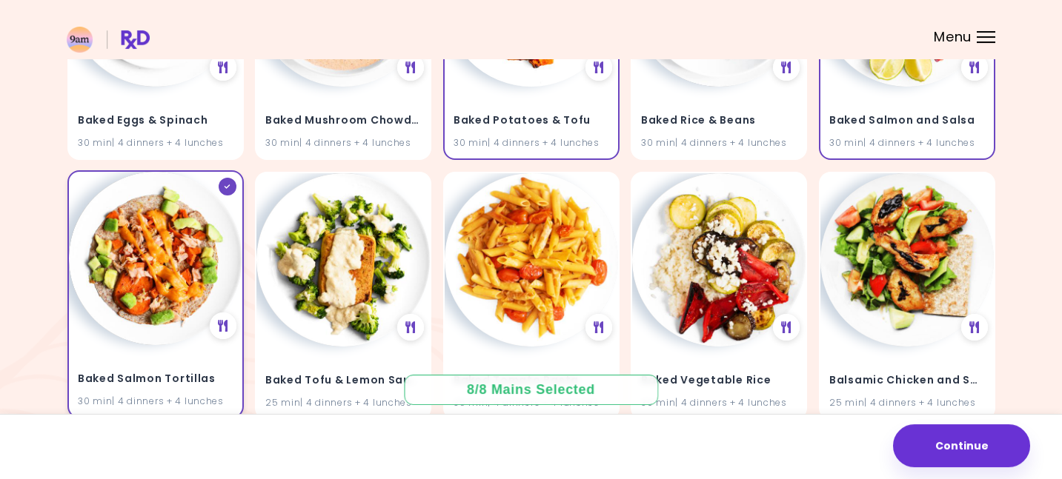
scroll to position [2857, 0]
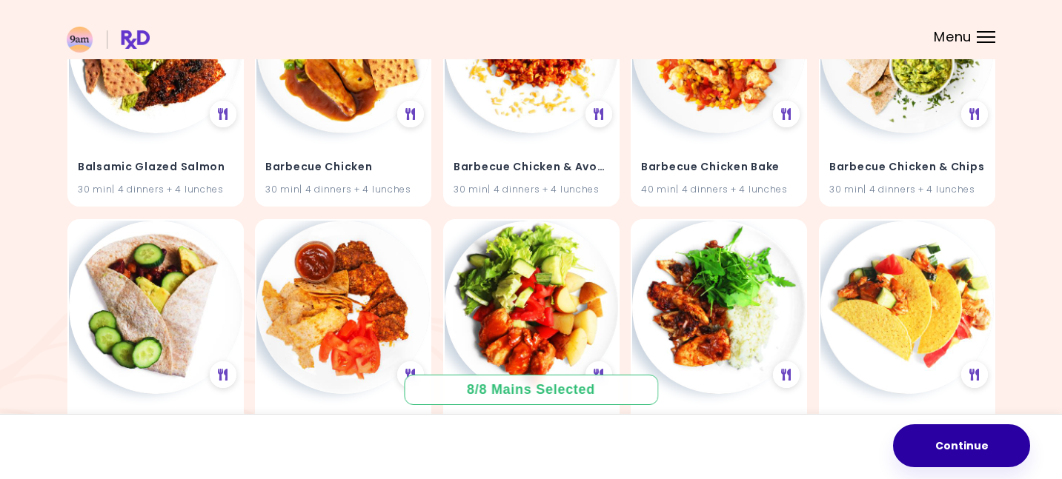
click at [980, 442] on button "Continue" at bounding box center [961, 446] width 137 height 43
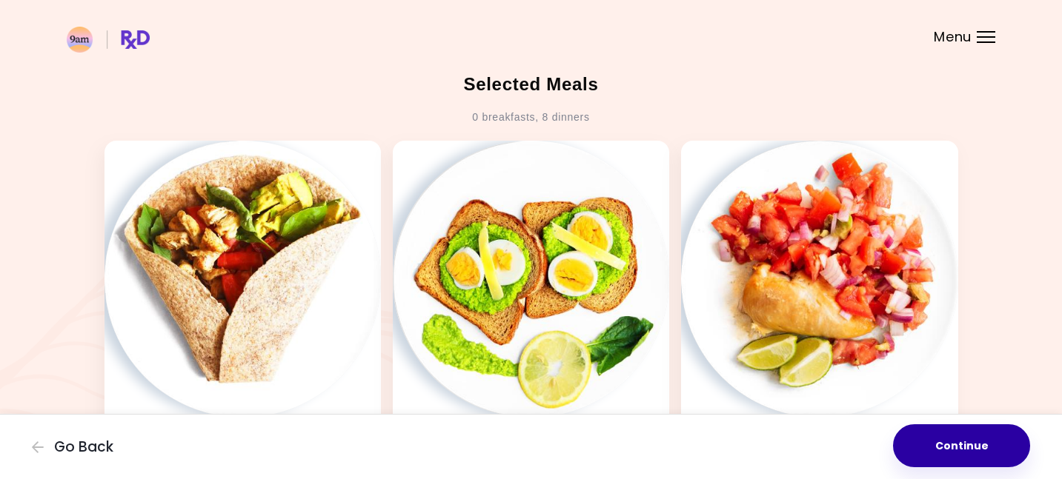
click at [999, 441] on button "Continue" at bounding box center [961, 446] width 137 height 43
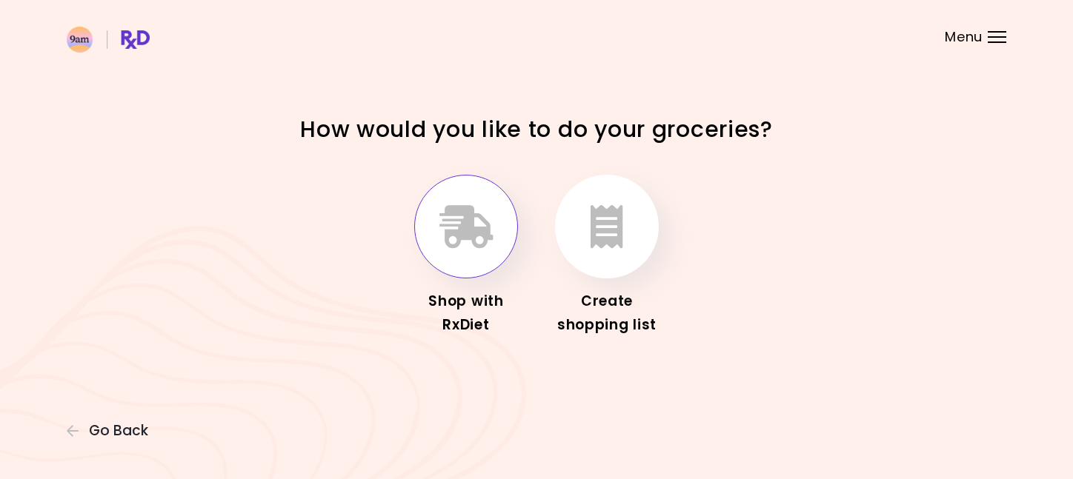
click at [457, 224] on icon "button" at bounding box center [466, 226] width 54 height 43
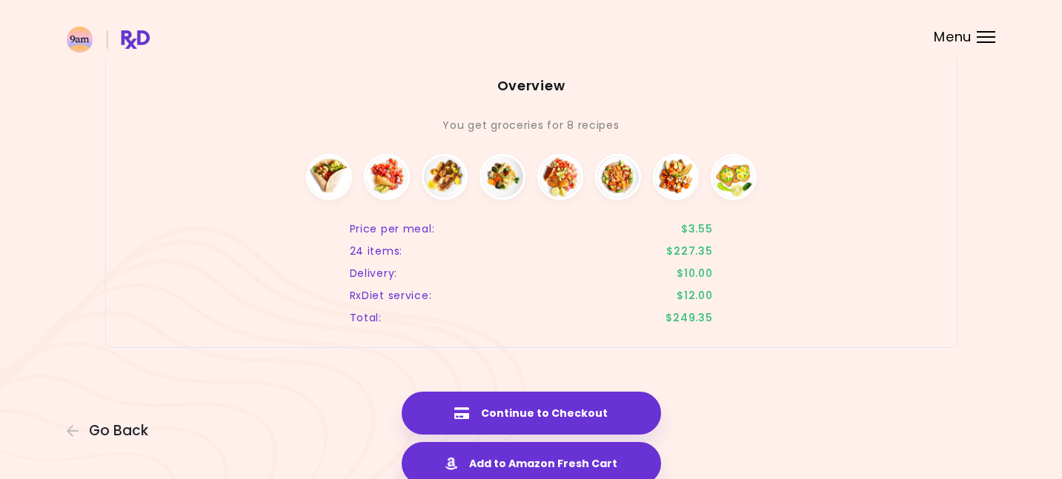
scroll to position [1900, 0]
